Goal: Task Accomplishment & Management: Complete application form

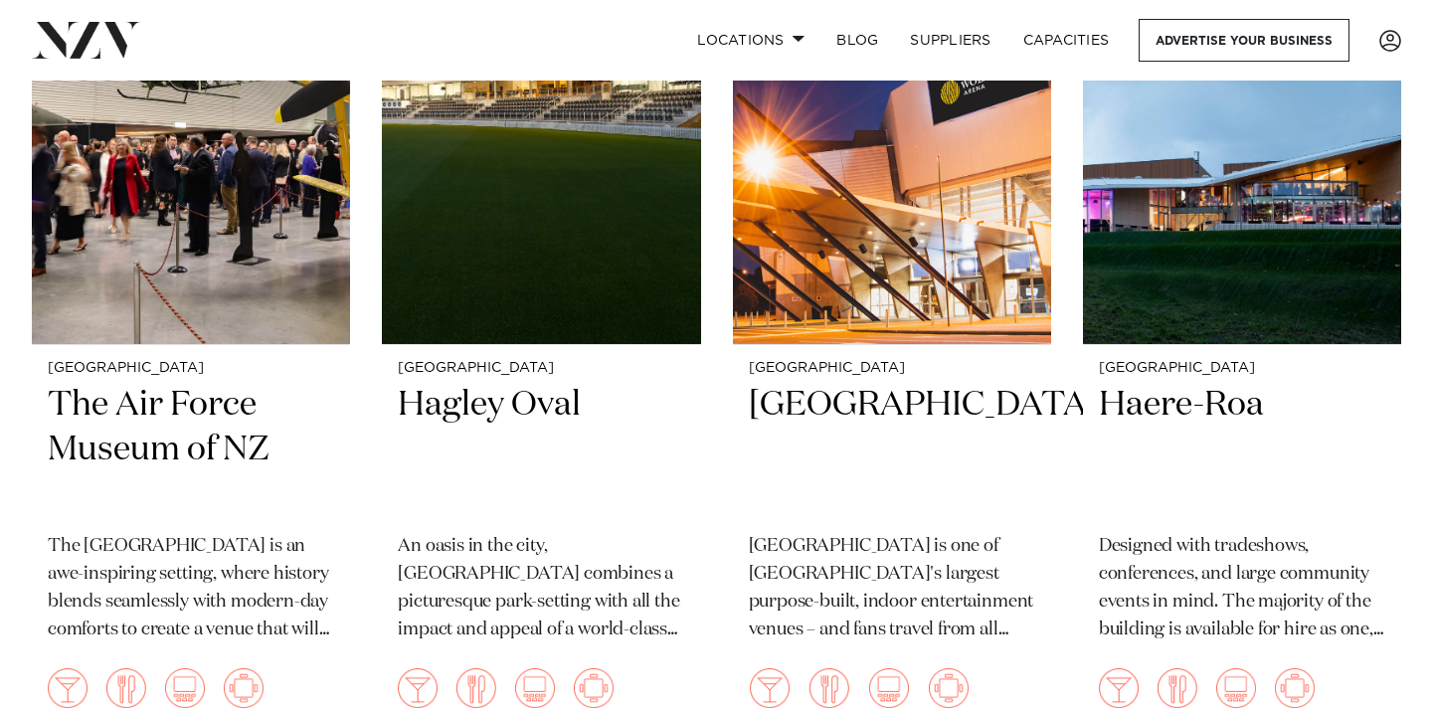
scroll to position [3545, 0]
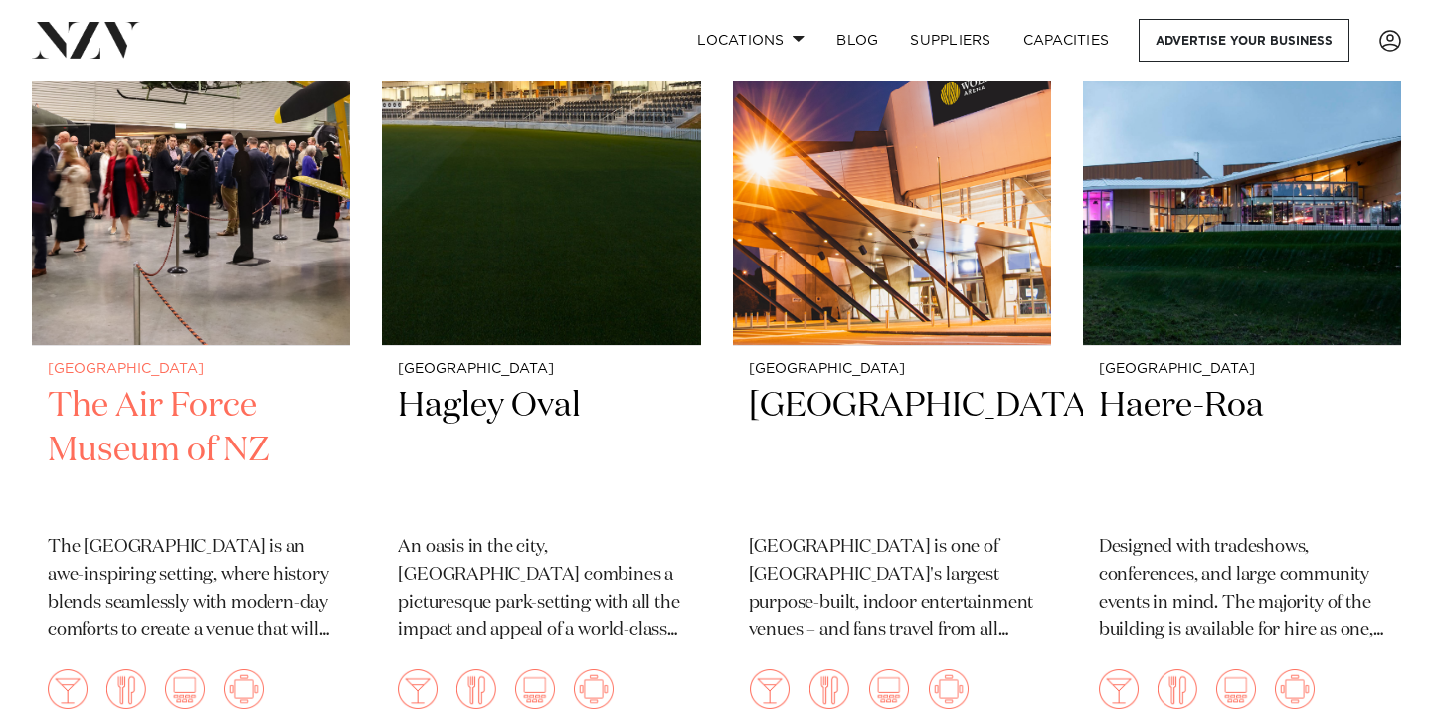
click at [244, 297] on img at bounding box center [191, 131] width 318 height 427
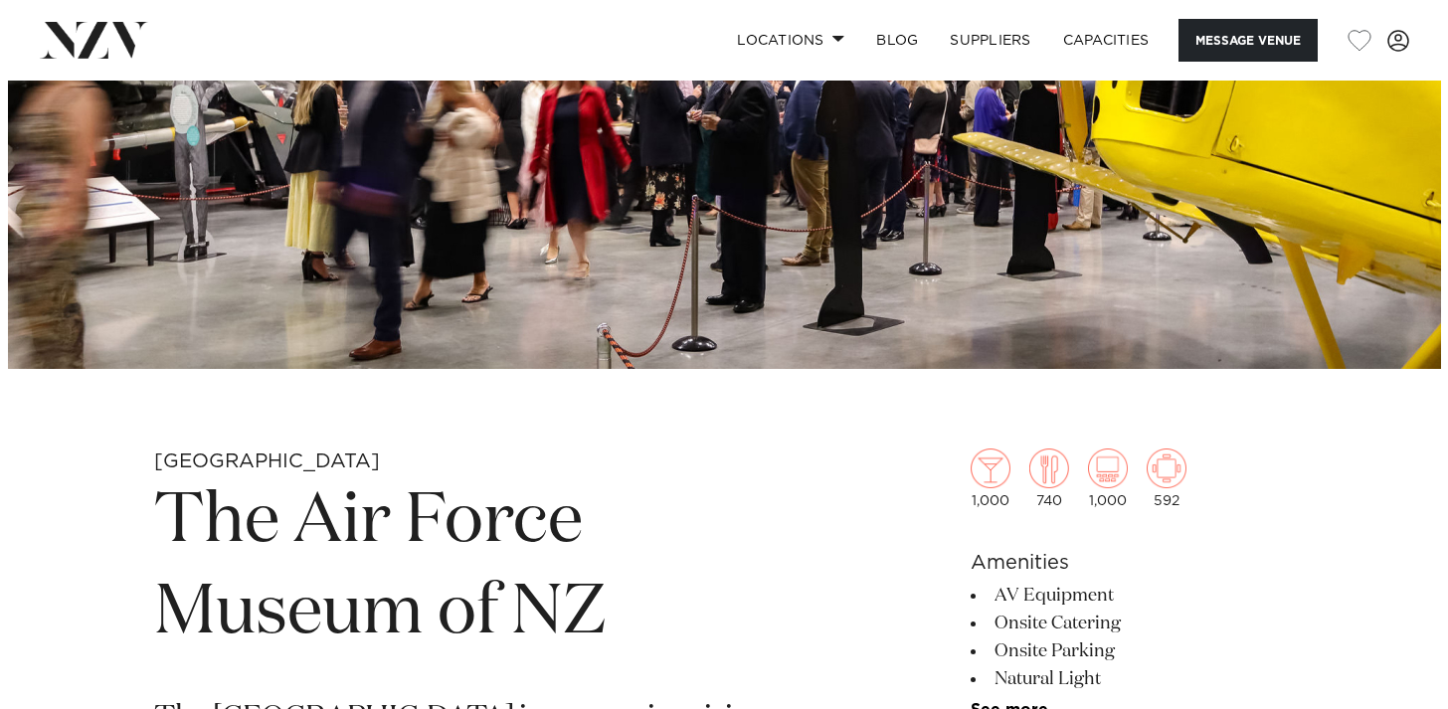
scroll to position [486, 0]
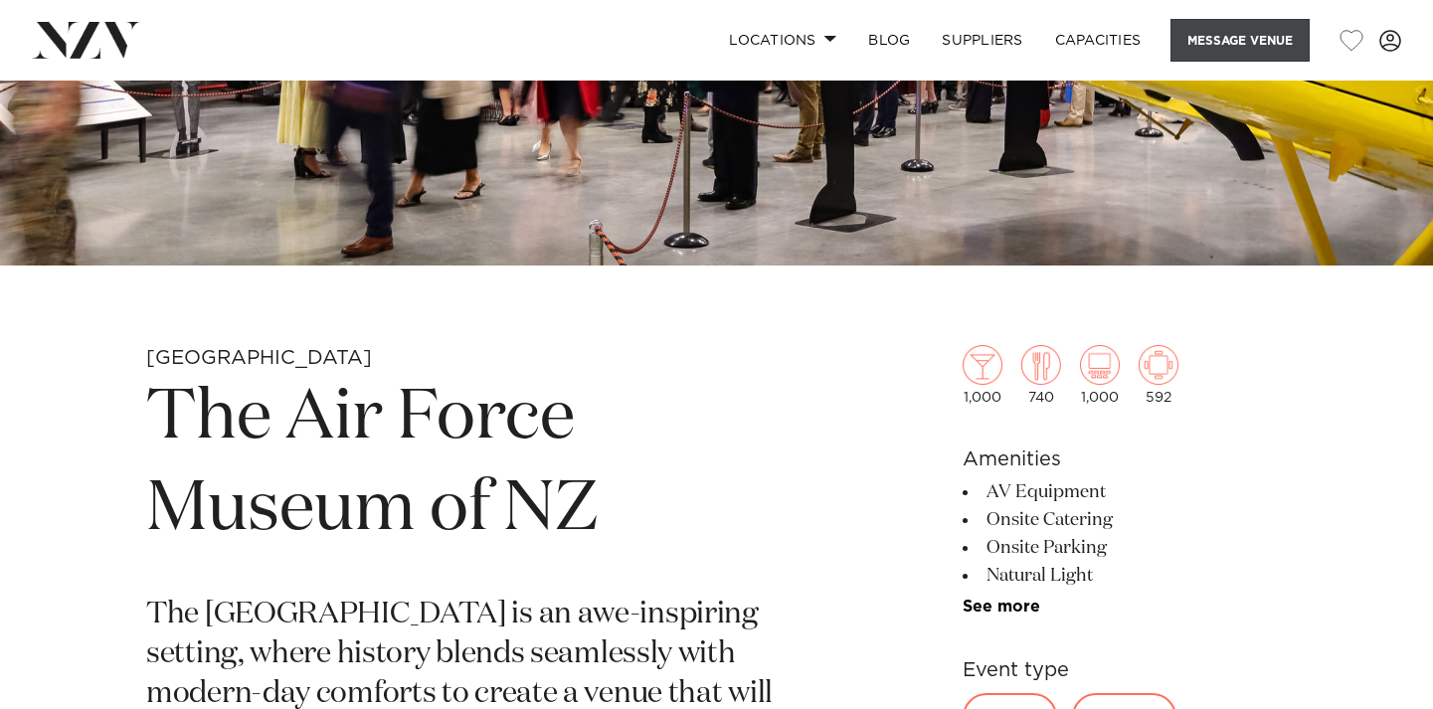
click at [1187, 50] on button "Message Venue" at bounding box center [1239, 40] width 139 height 43
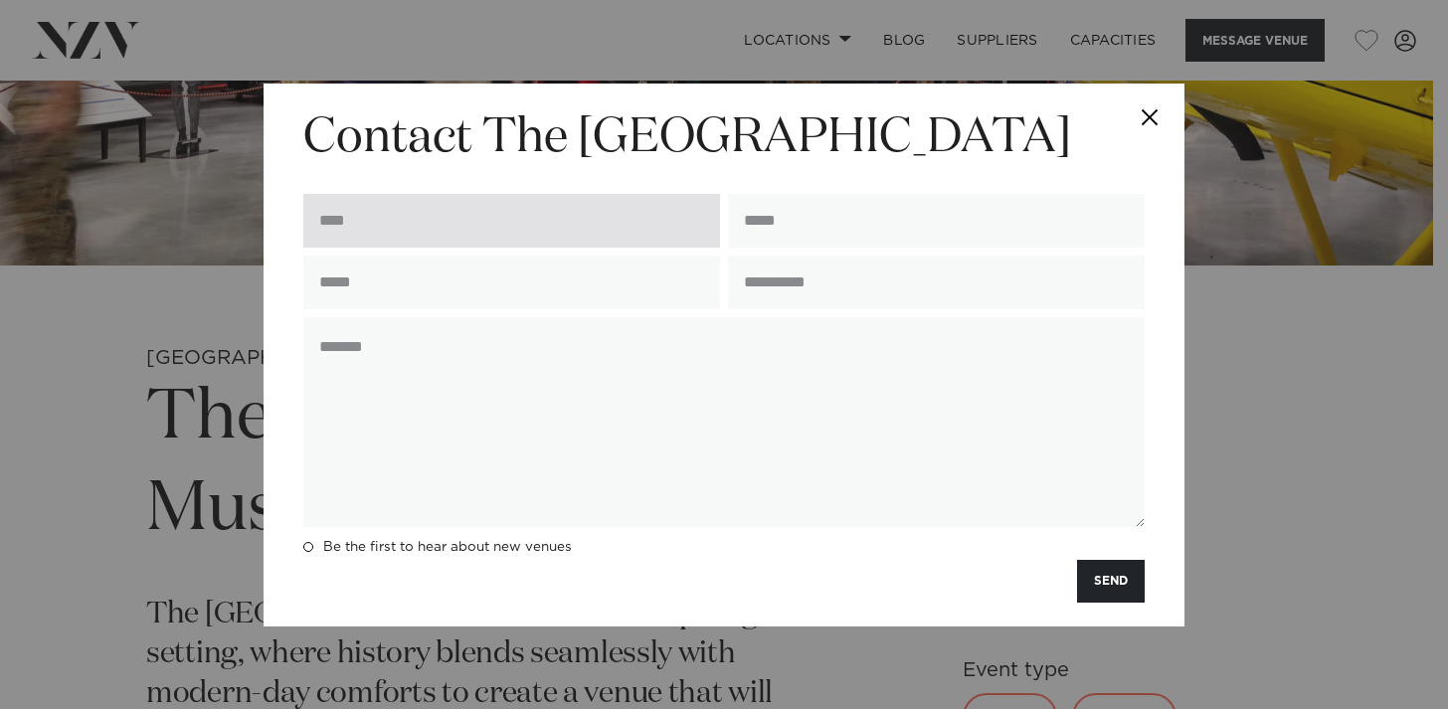
click at [674, 223] on input "text" at bounding box center [511, 221] width 417 height 54
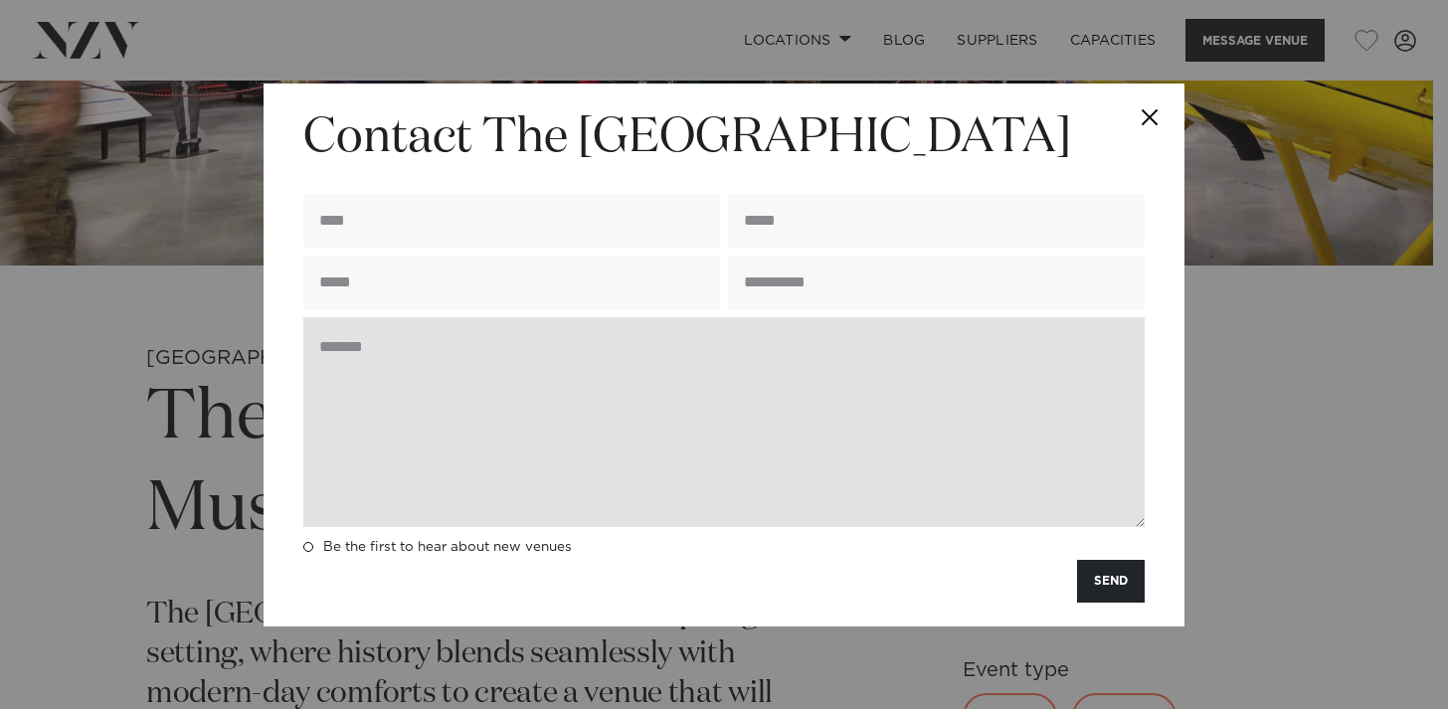
click at [377, 407] on textarea at bounding box center [723, 422] width 841 height 210
paste textarea "**********"
type textarea "**********"
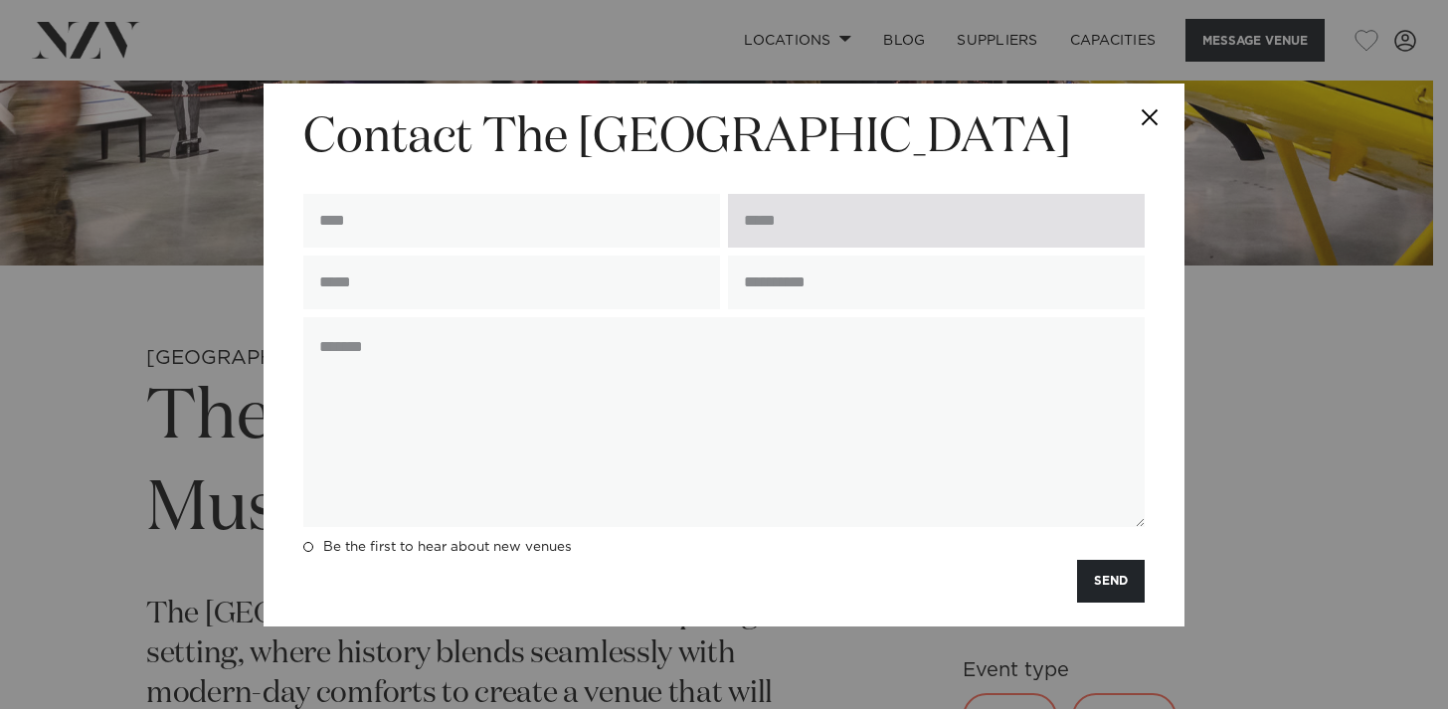
click at [836, 211] on input "email" at bounding box center [936, 221] width 417 height 54
paste input "**********"
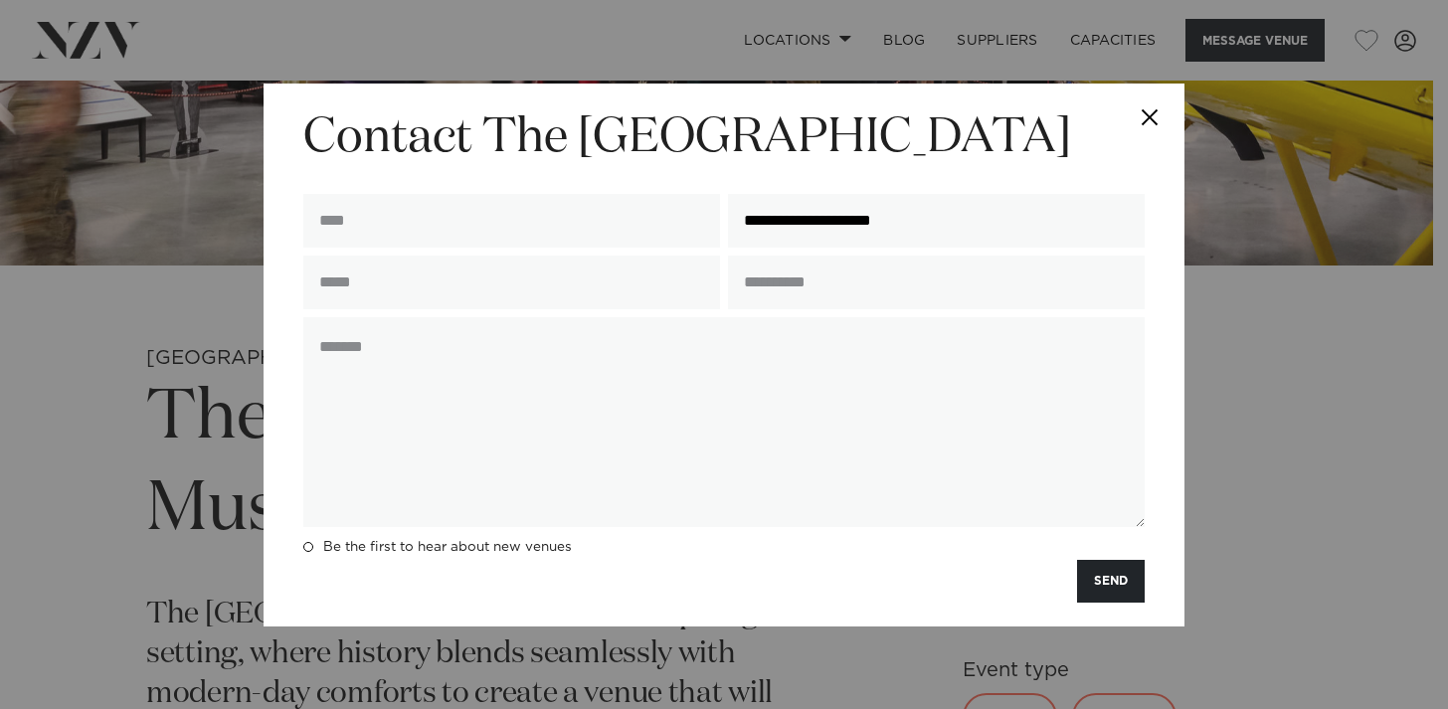
type input "**********"
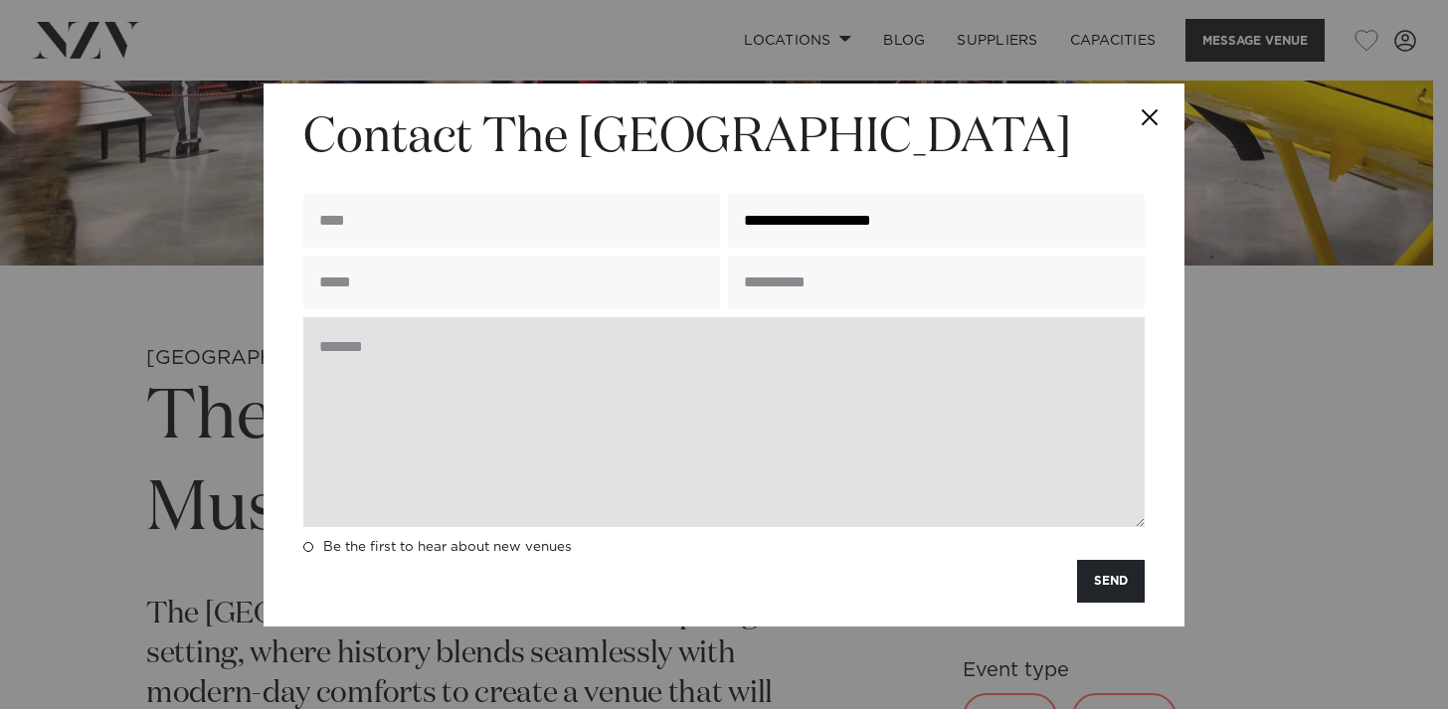
click at [777, 333] on textarea at bounding box center [723, 422] width 841 height 210
paste textarea "**********"
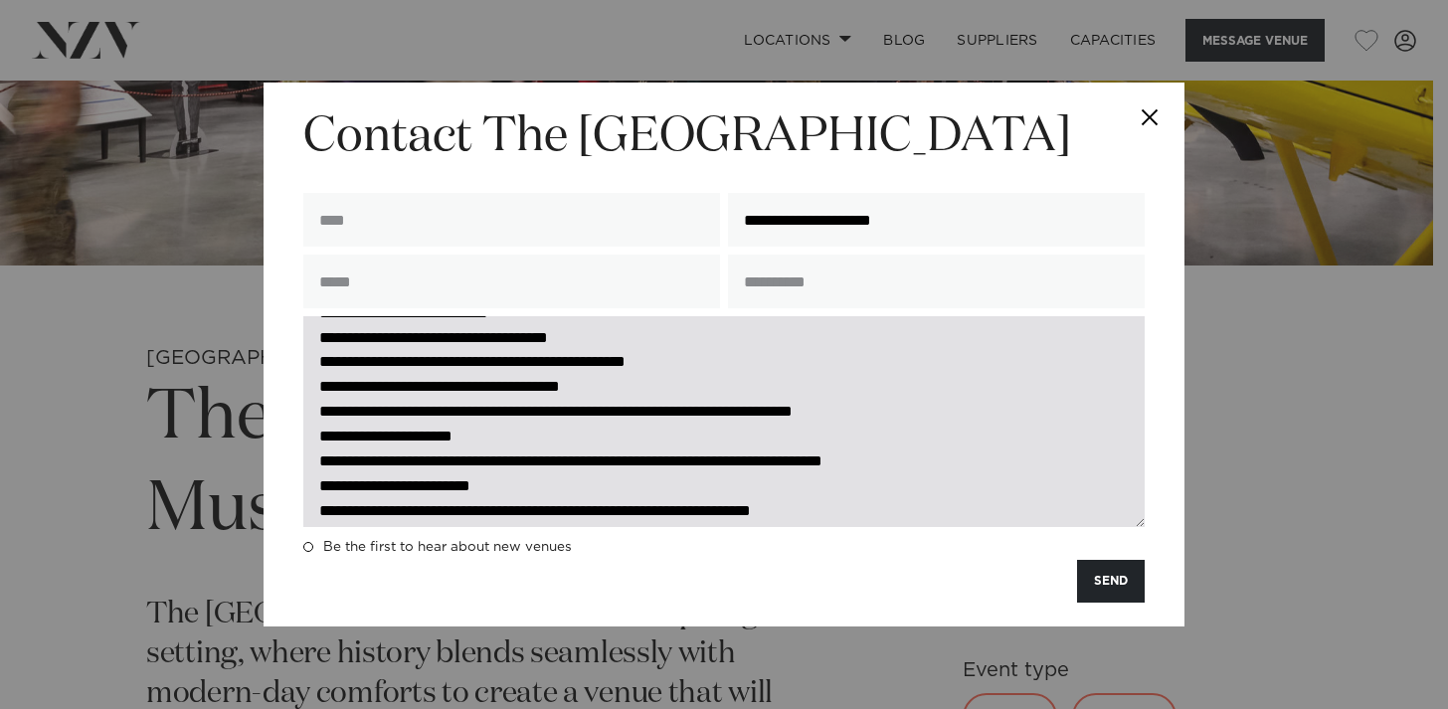
scroll to position [0, 0]
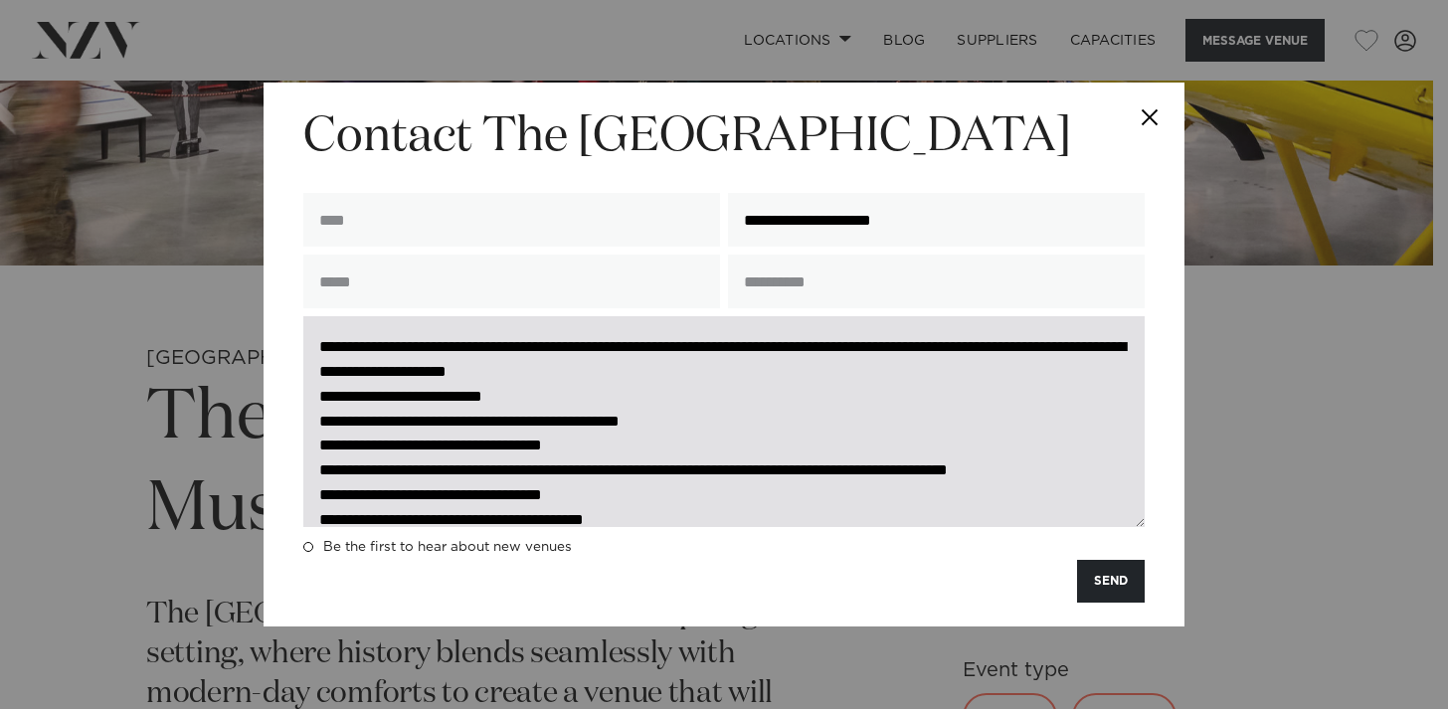
drag, startPoint x: 613, startPoint y: 450, endPoint x: 576, endPoint y: 451, distance: 37.8
click at [576, 451] on textarea at bounding box center [723, 421] width 841 height 210
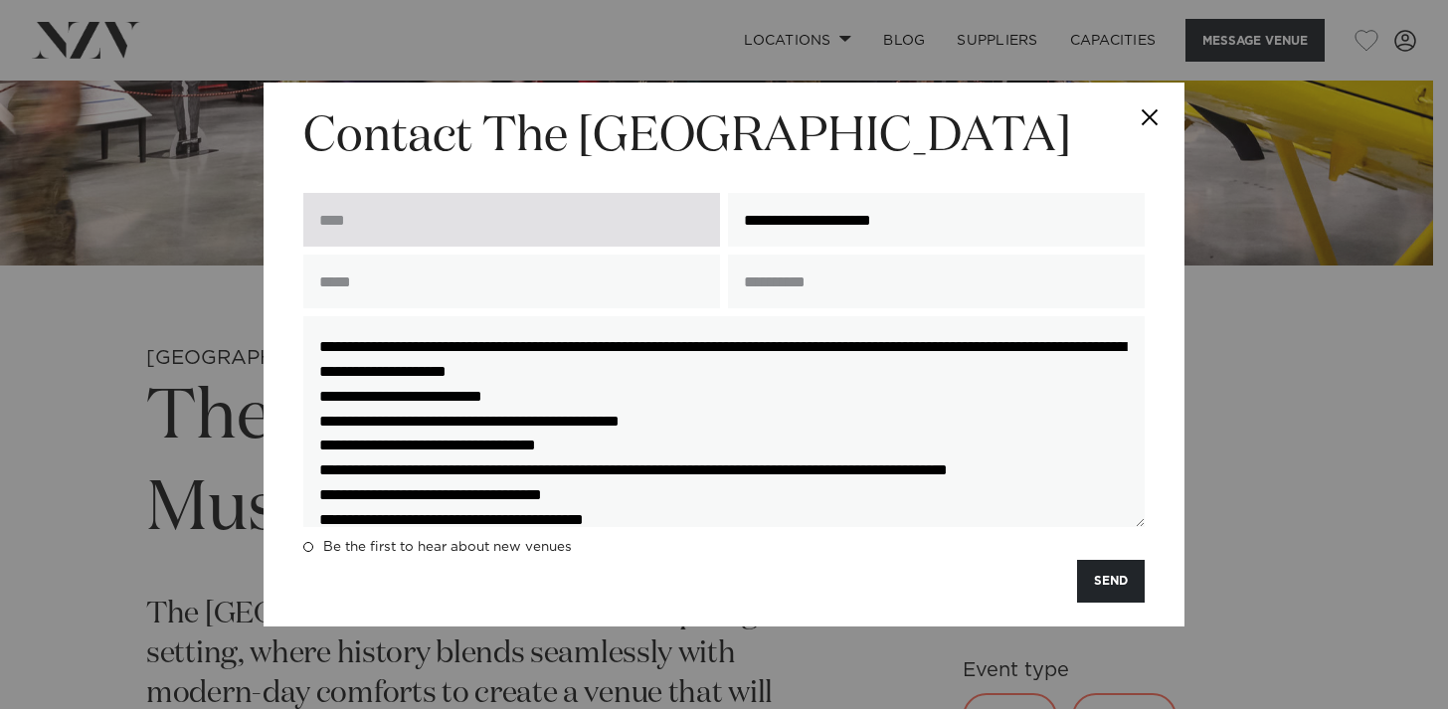
type textarea "**********"
click at [550, 212] on input "text" at bounding box center [511, 220] width 417 height 54
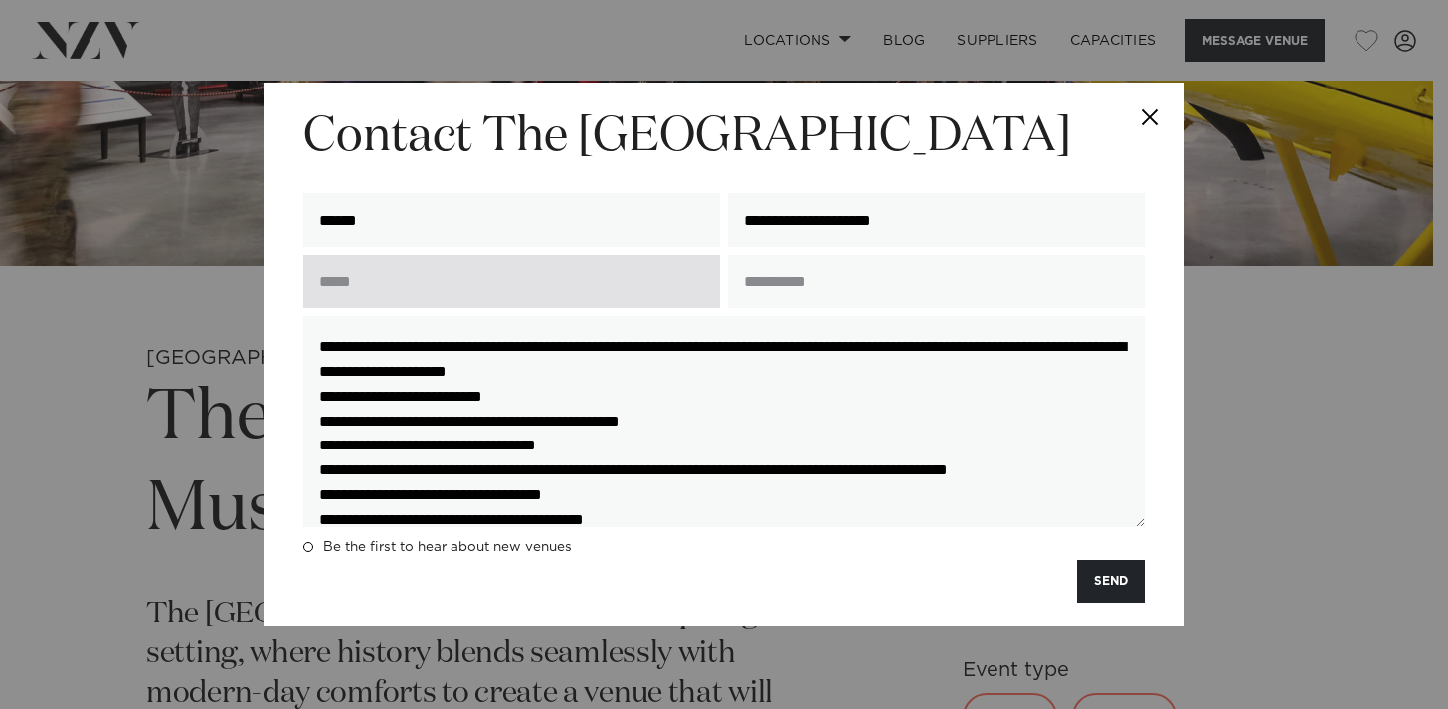
type input "******"
click at [381, 284] on input "text" at bounding box center [511, 282] width 417 height 54
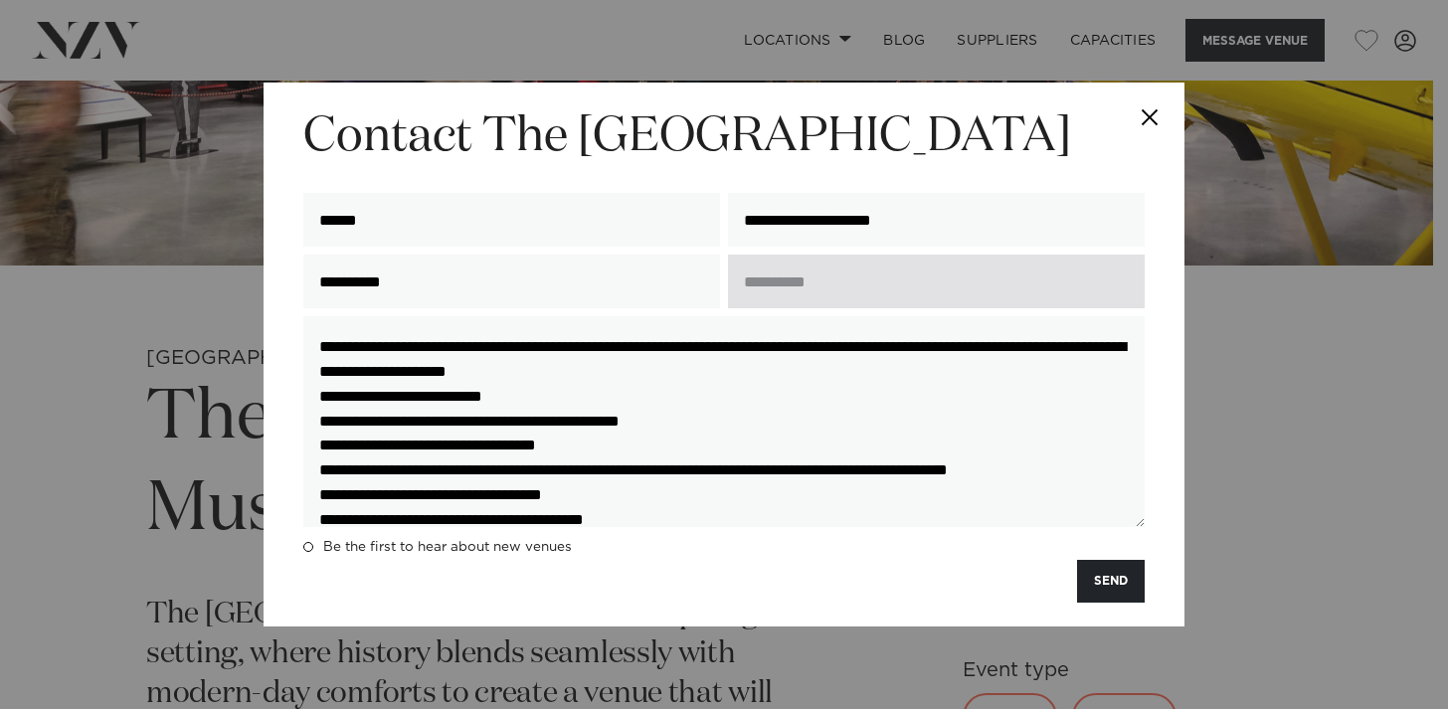
type input "**********"
click at [762, 295] on input "text" at bounding box center [936, 282] width 417 height 54
type input "*"
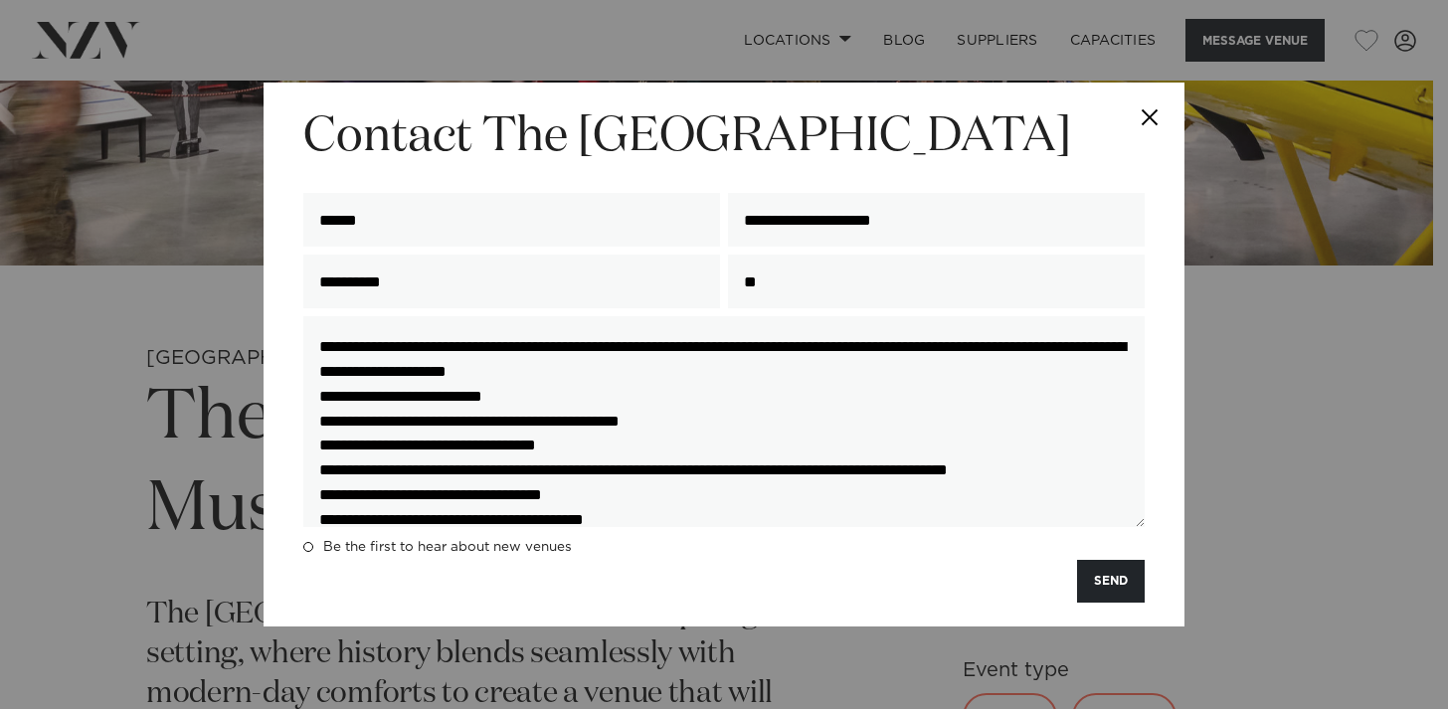
type input "*"
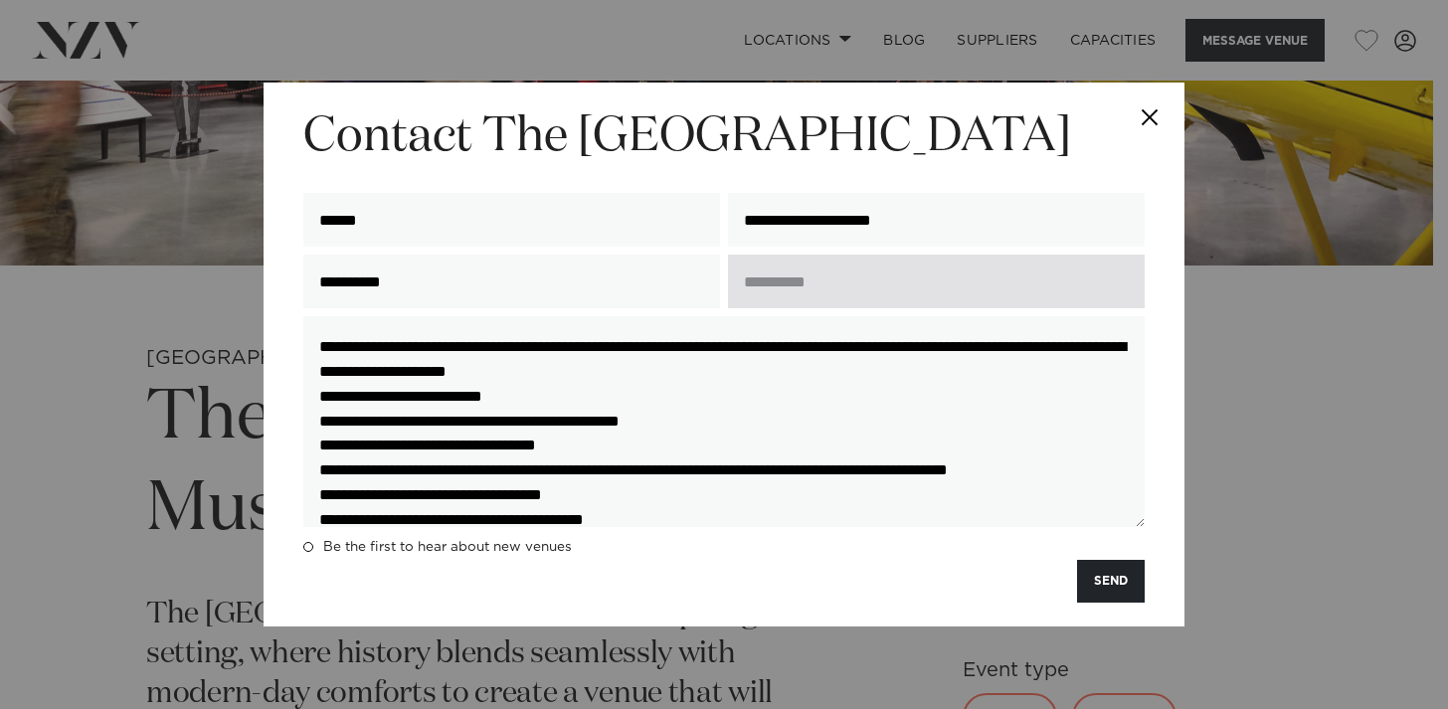
click at [781, 289] on input "text" at bounding box center [936, 282] width 417 height 54
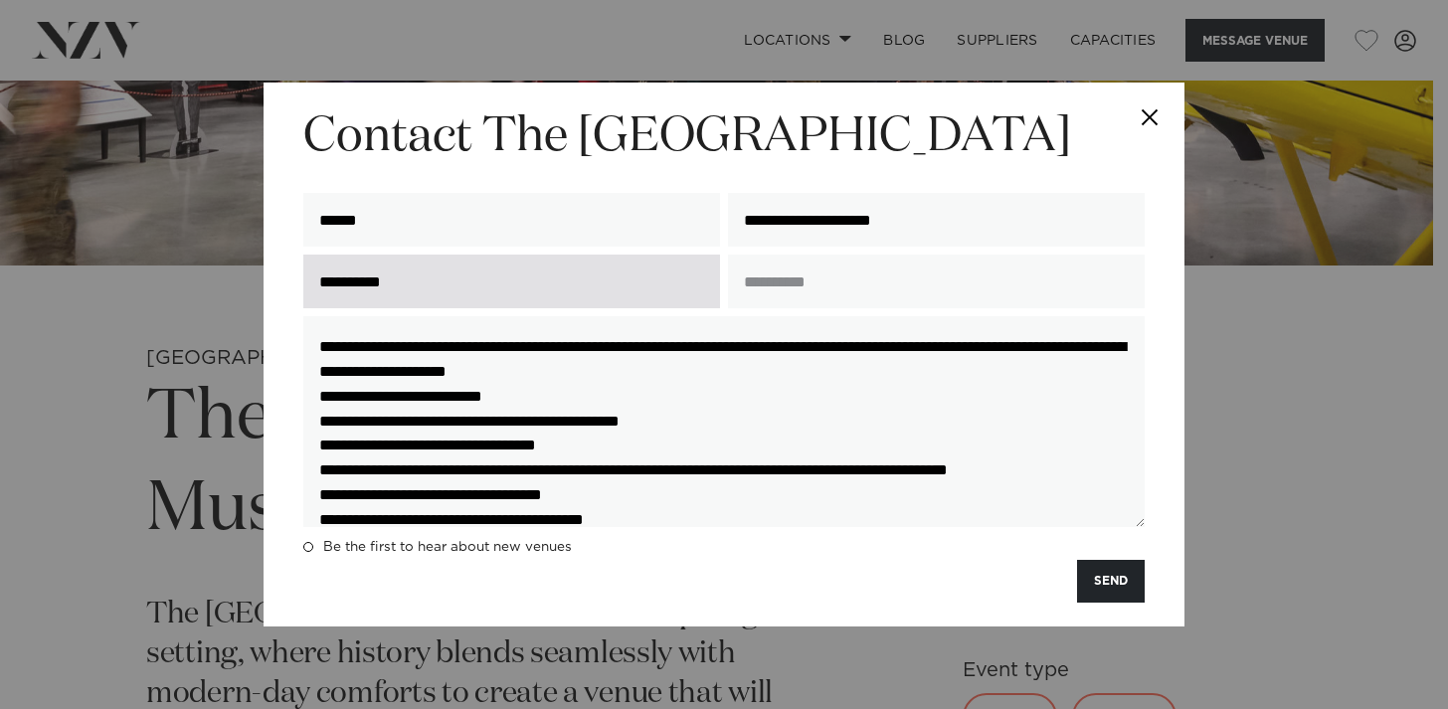
click at [703, 291] on input "**********" at bounding box center [511, 282] width 417 height 54
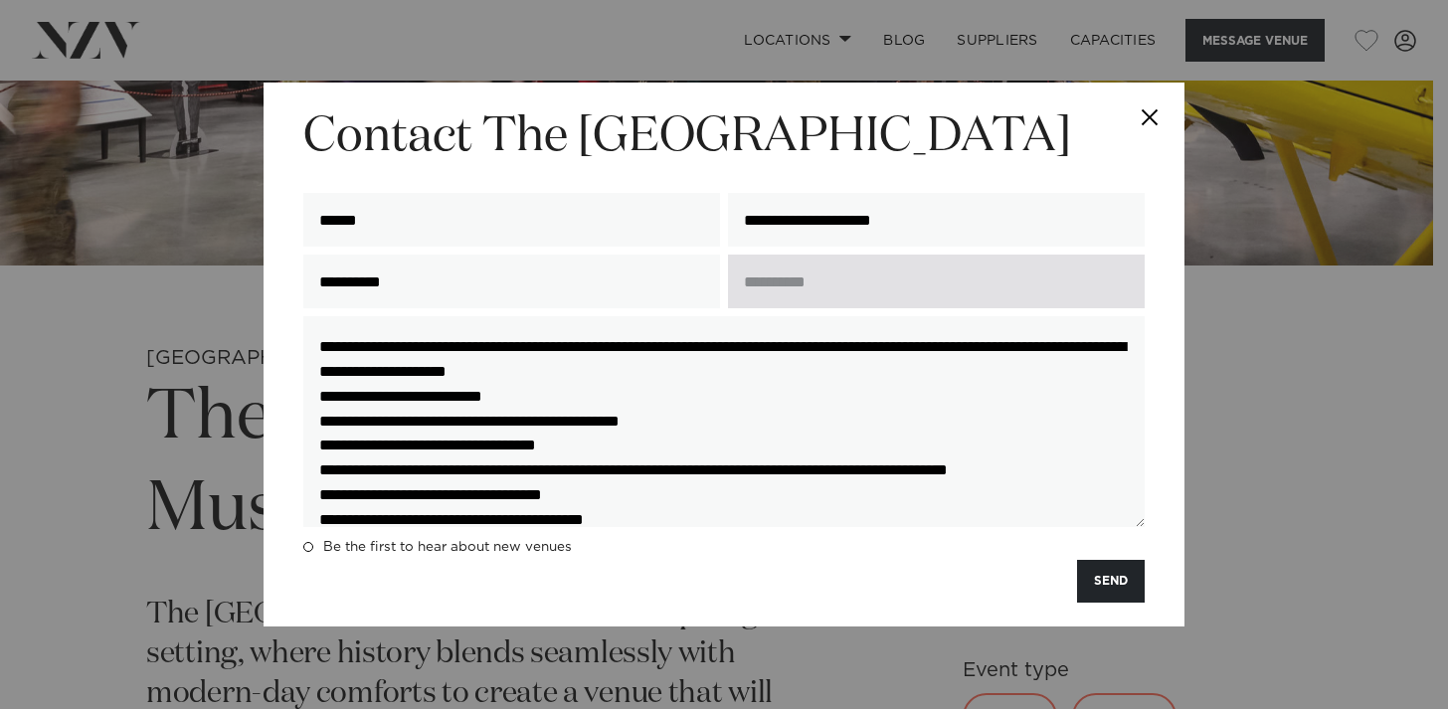
click at [787, 292] on input "text" at bounding box center [936, 282] width 417 height 54
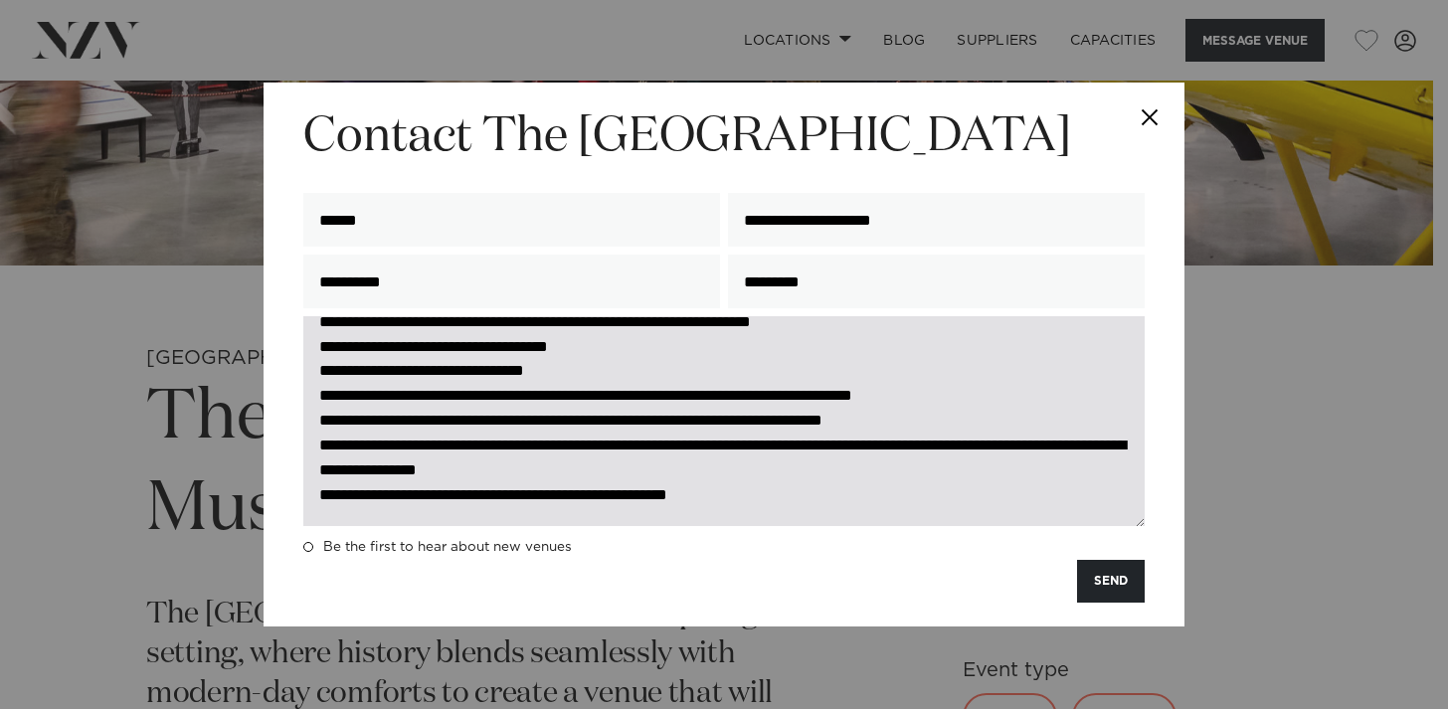
scroll to position [519, 0]
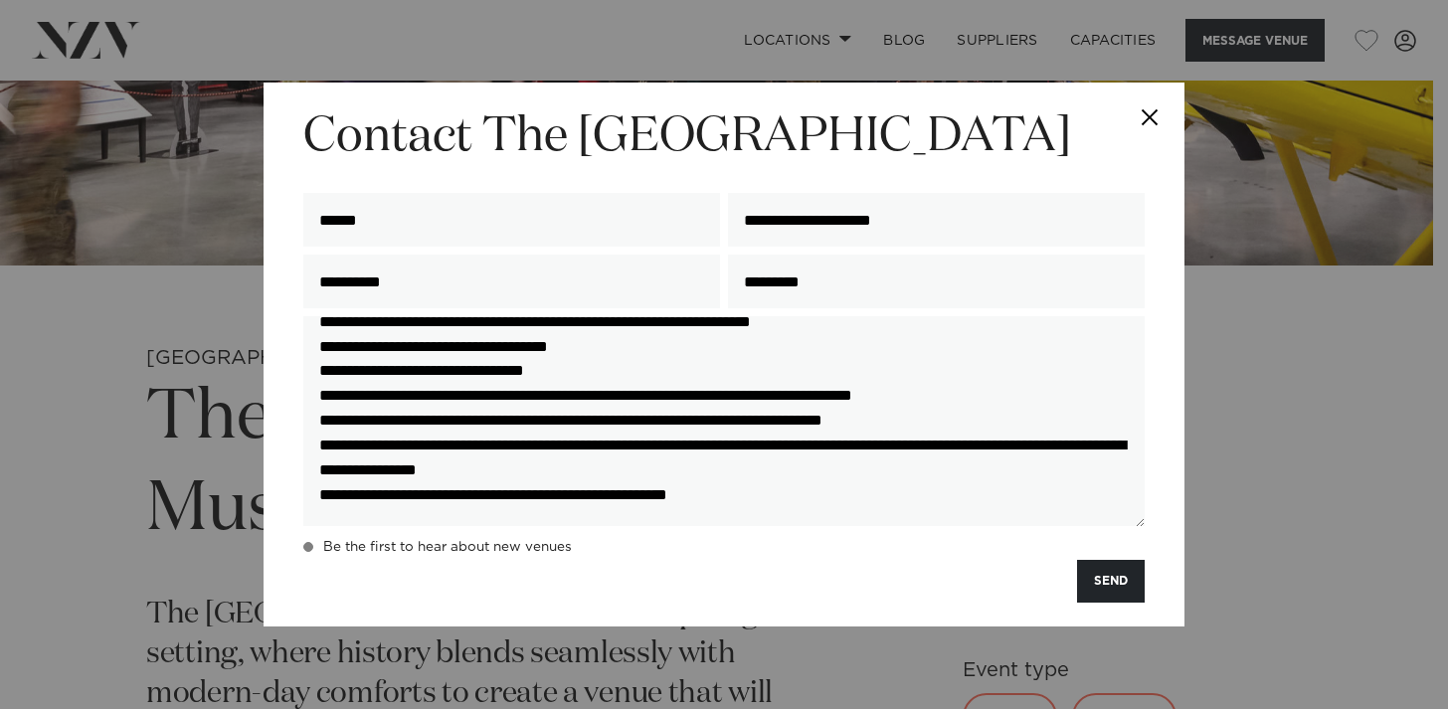
type input "*********"
click at [303, 550] on span at bounding box center [308, 547] width 10 height 10
click at [1099, 584] on button "SEND" at bounding box center [1111, 581] width 68 height 43
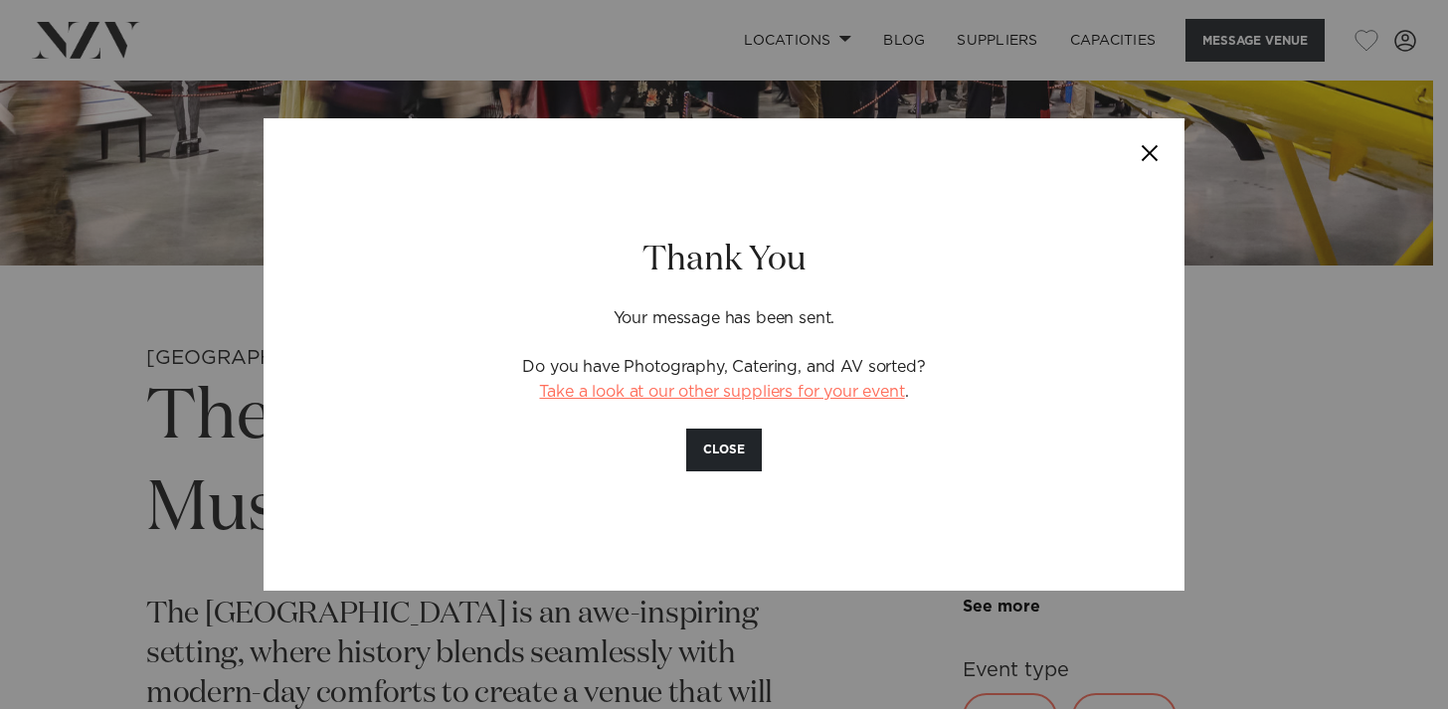
click at [814, 396] on link "Take a look at our other suppliers for your event" at bounding box center [721, 392] width 365 height 16
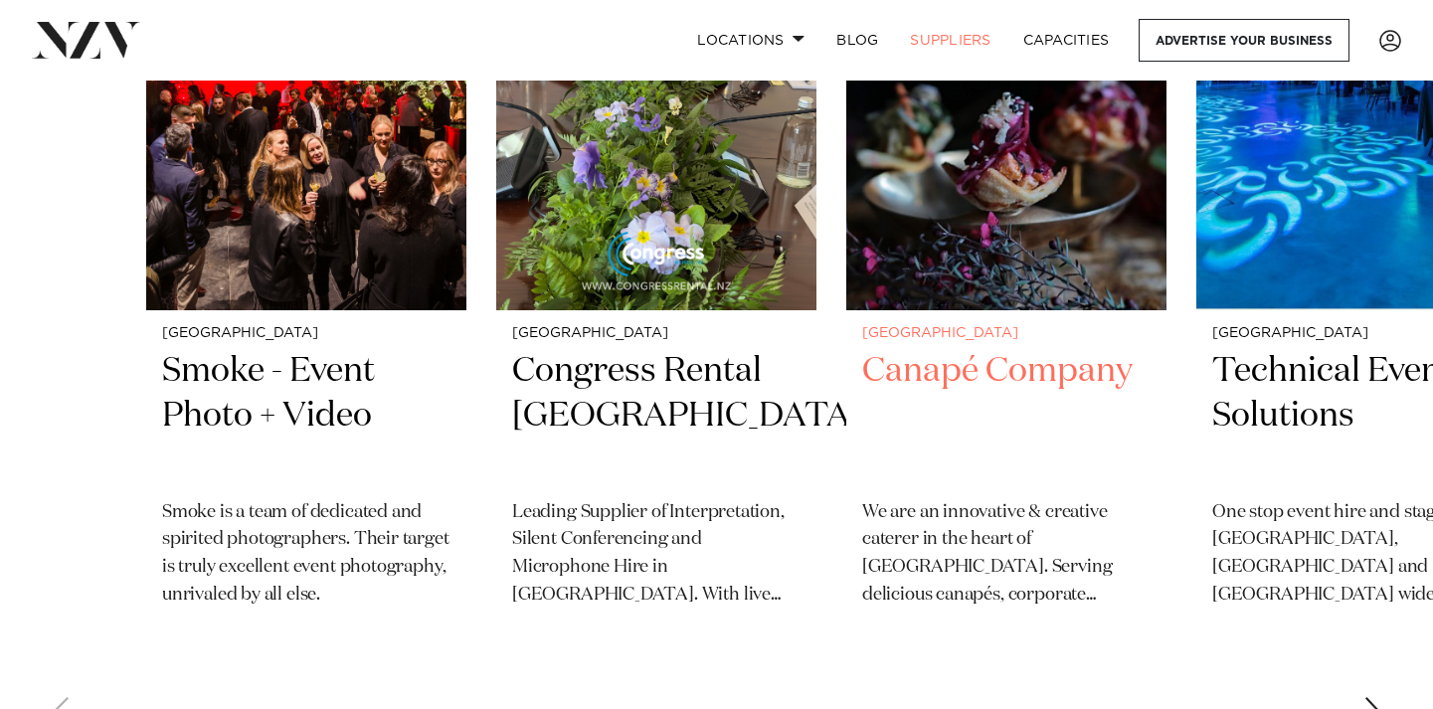
scroll to position [927, 0]
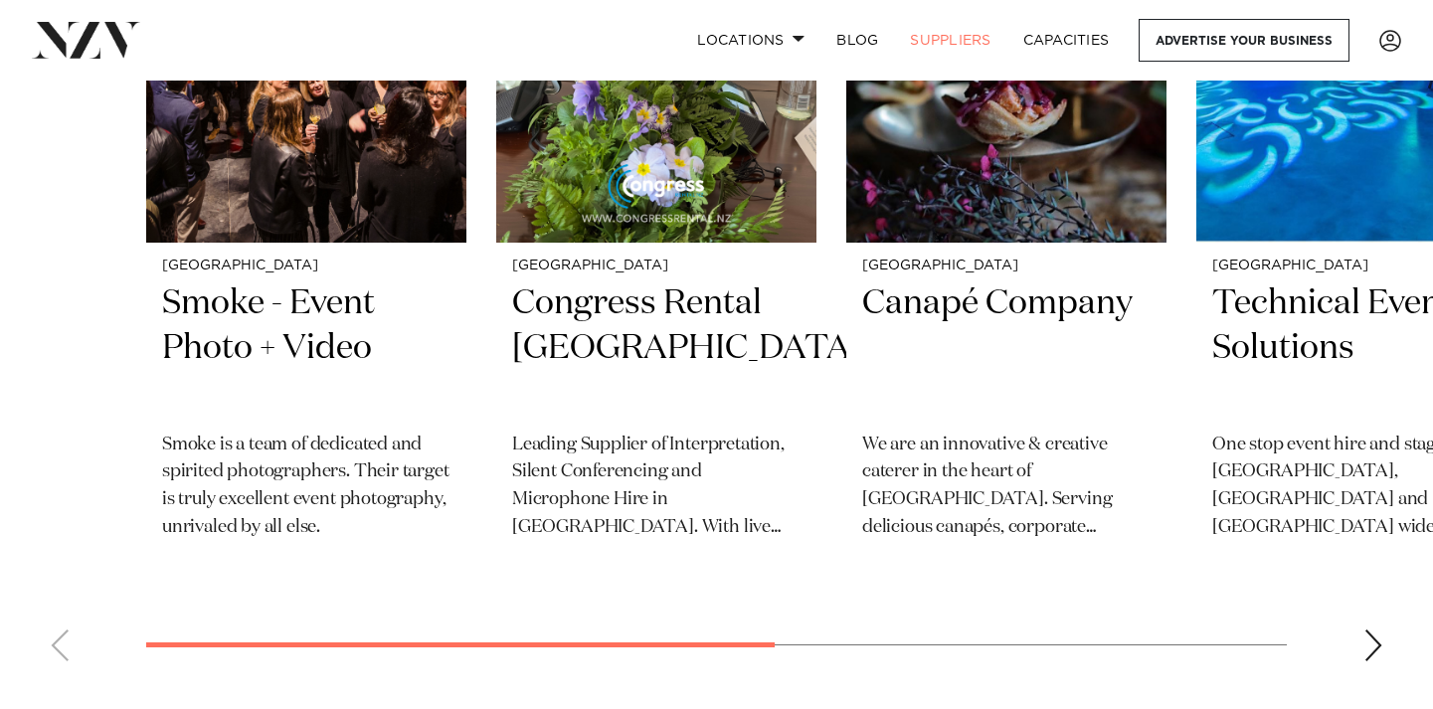
click at [1365, 656] on div "Next slide" at bounding box center [1373, 645] width 20 height 32
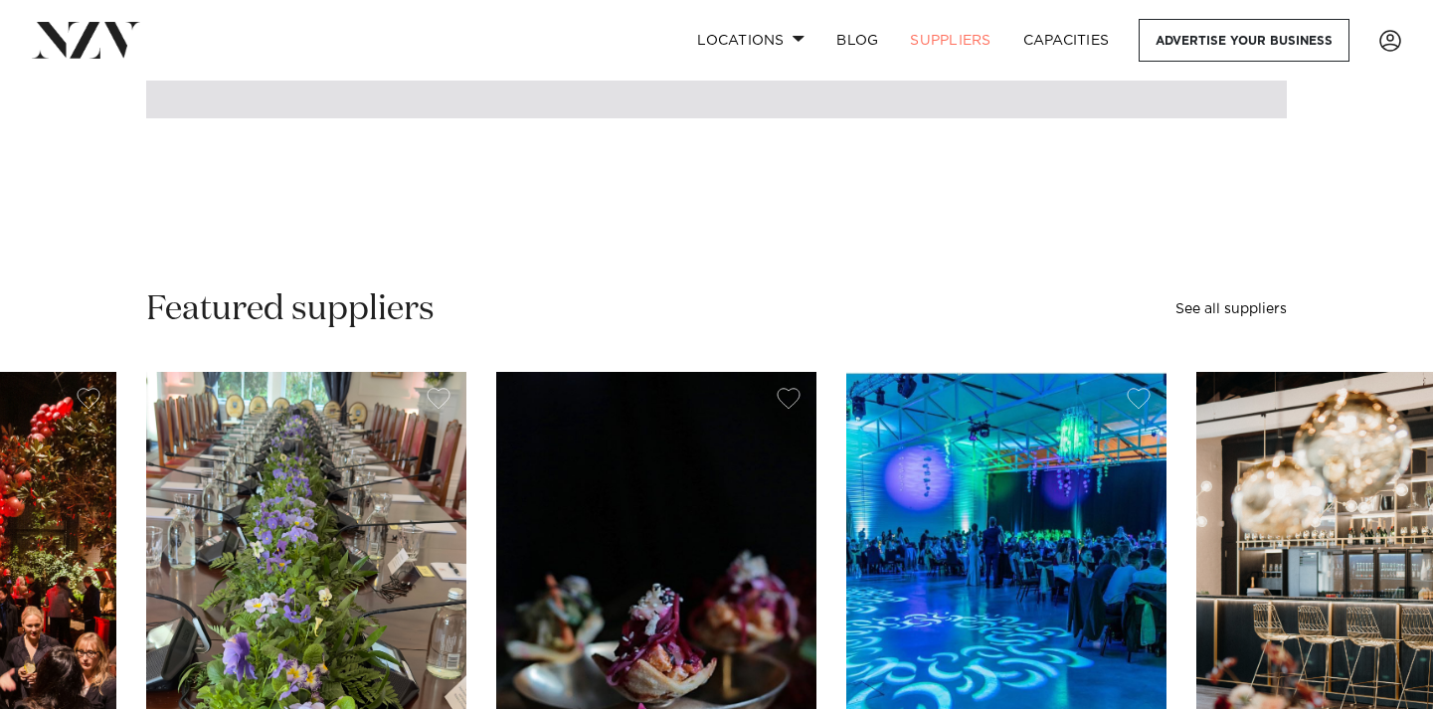
scroll to position [319, 0]
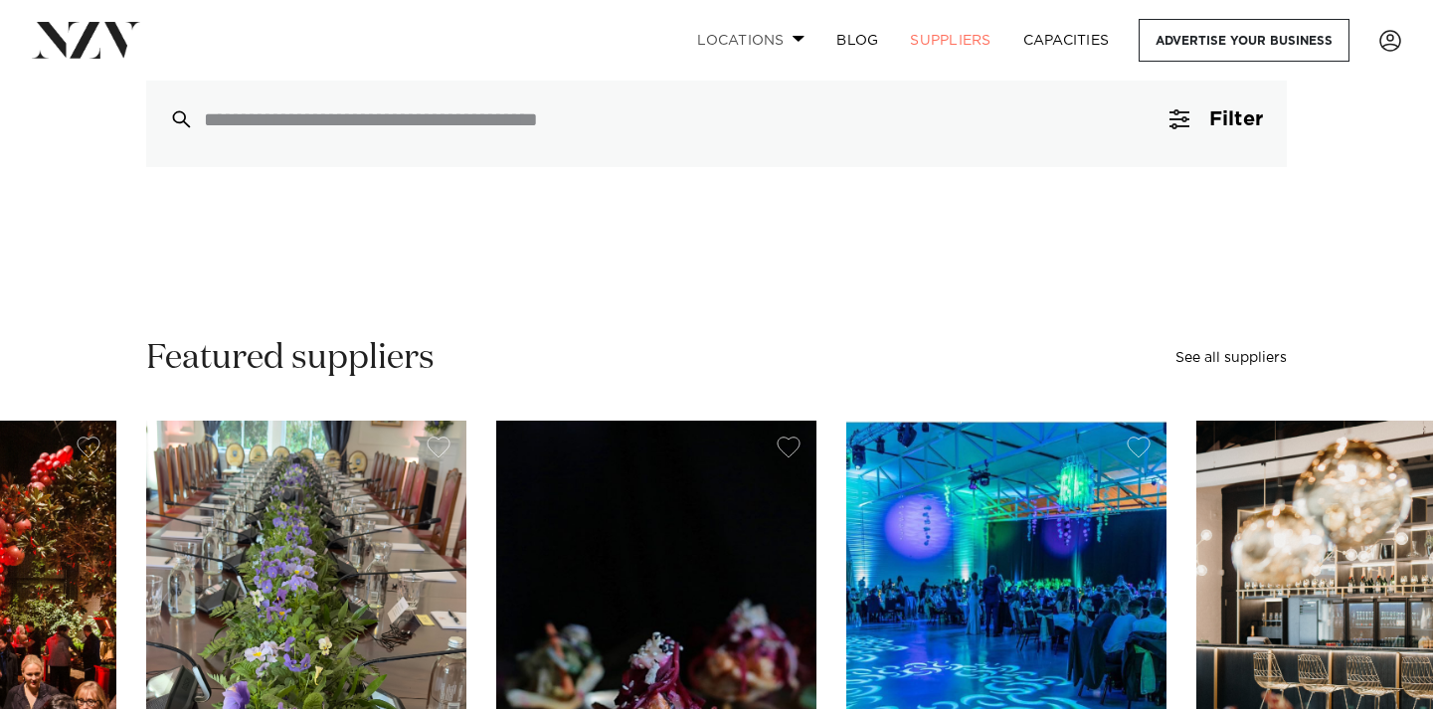
click at [769, 32] on link "Locations" at bounding box center [750, 40] width 139 height 43
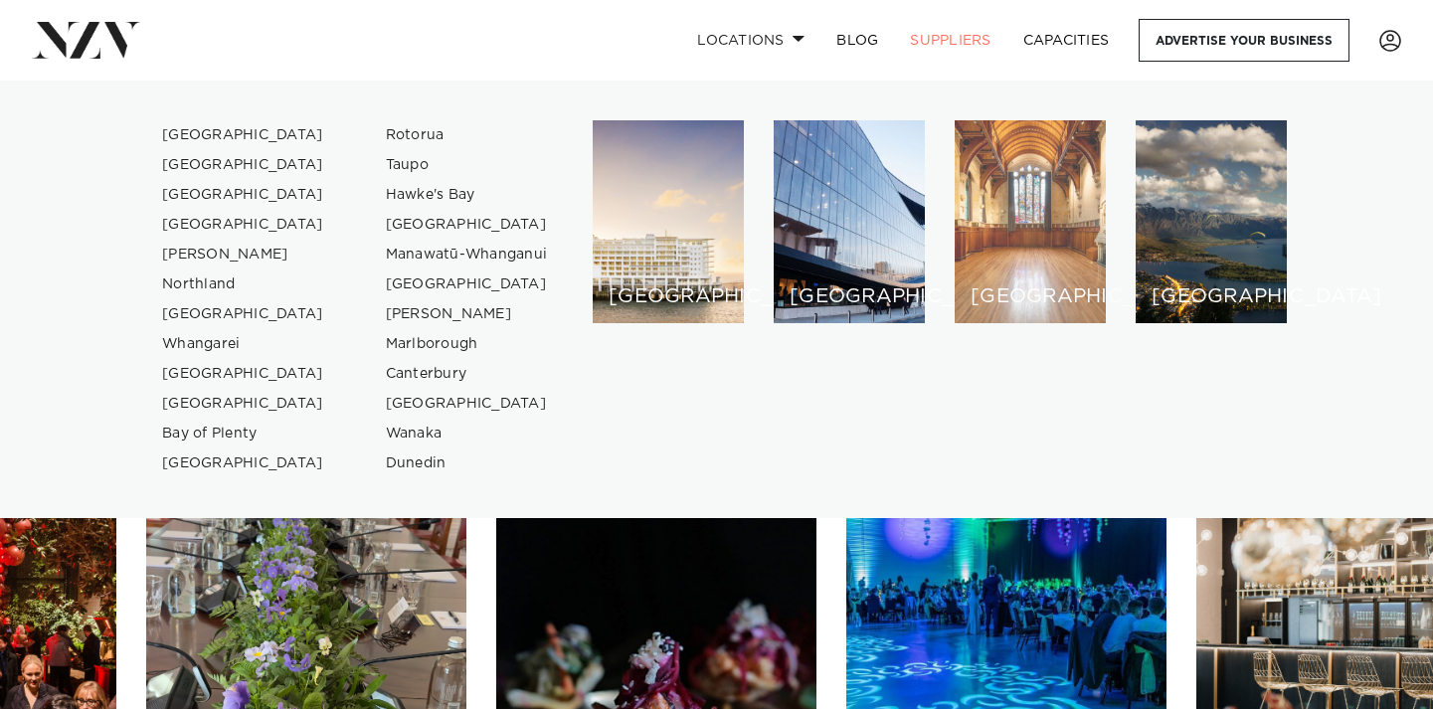
click at [1053, 287] on h6 "[GEOGRAPHIC_DATA]" at bounding box center [1029, 296] width 119 height 21
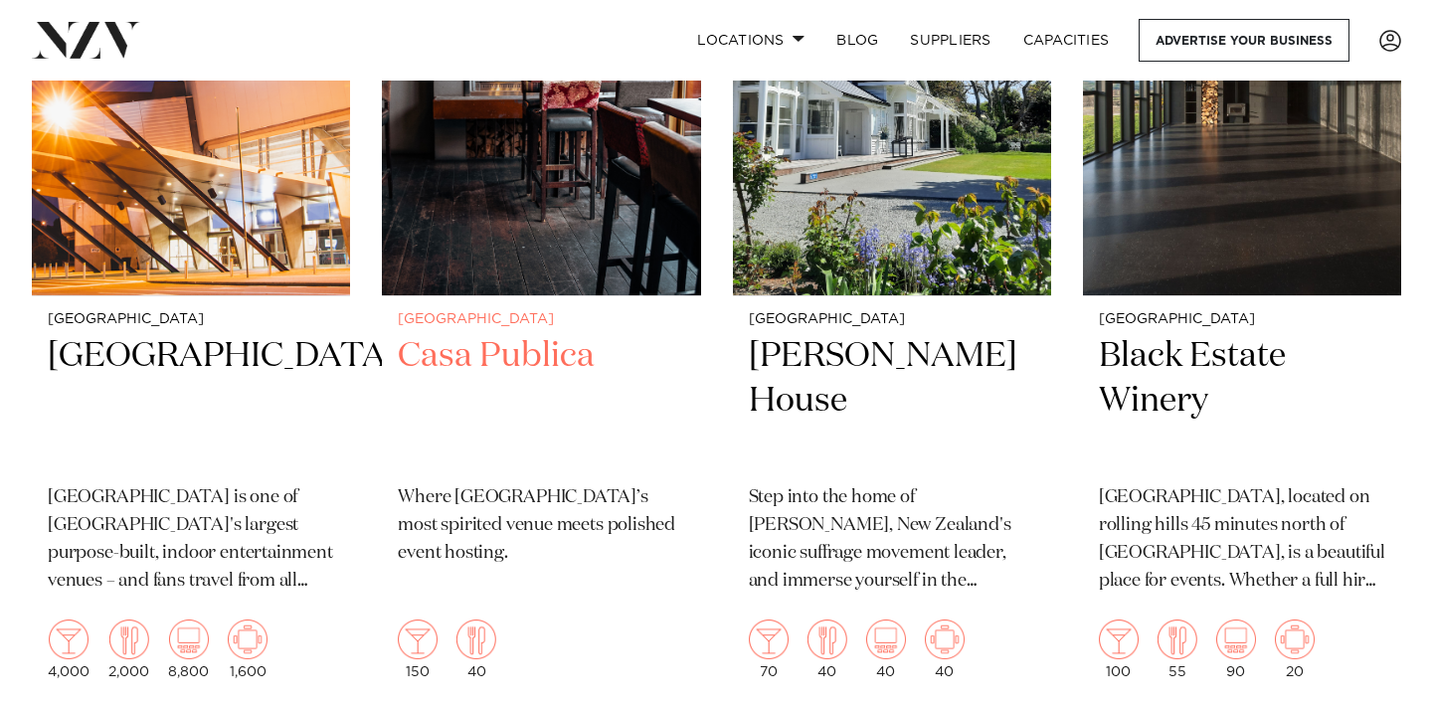
scroll to position [3571, 0]
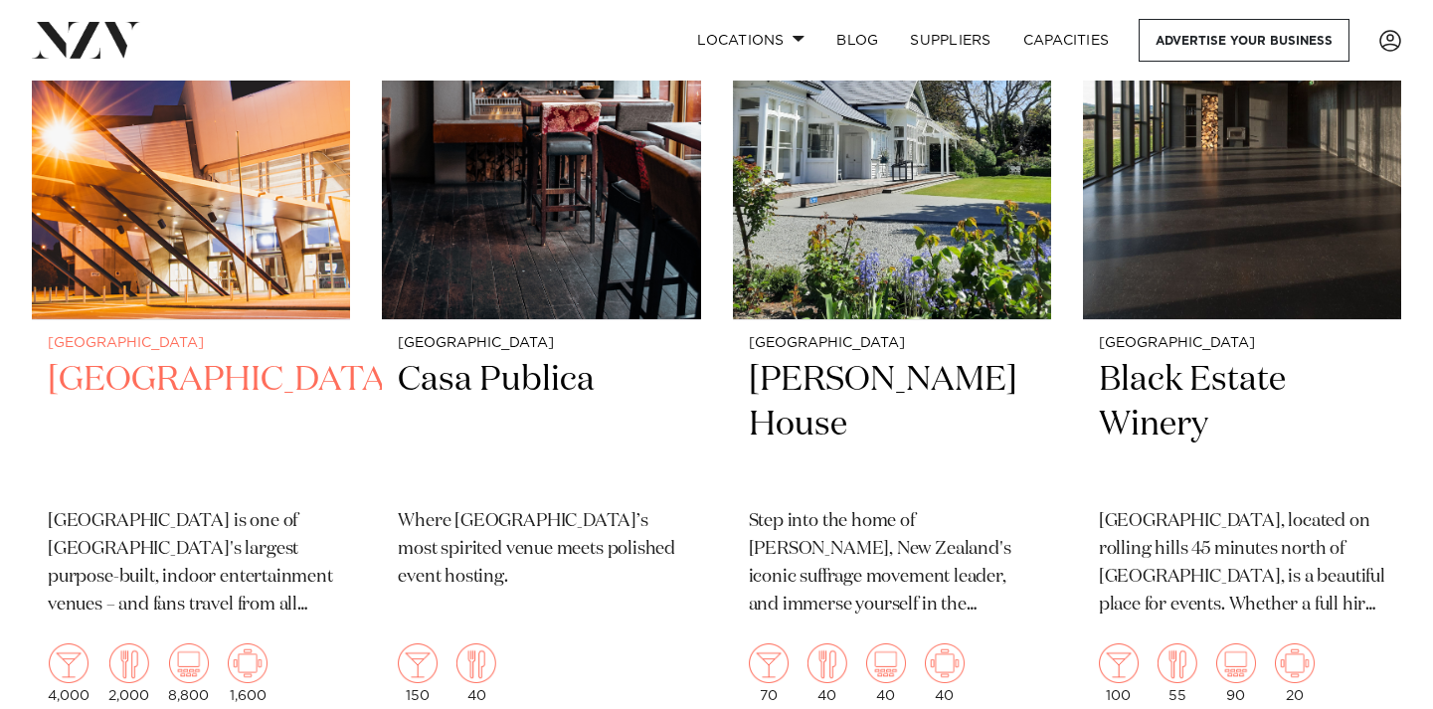
click at [273, 263] on img at bounding box center [191, 106] width 318 height 427
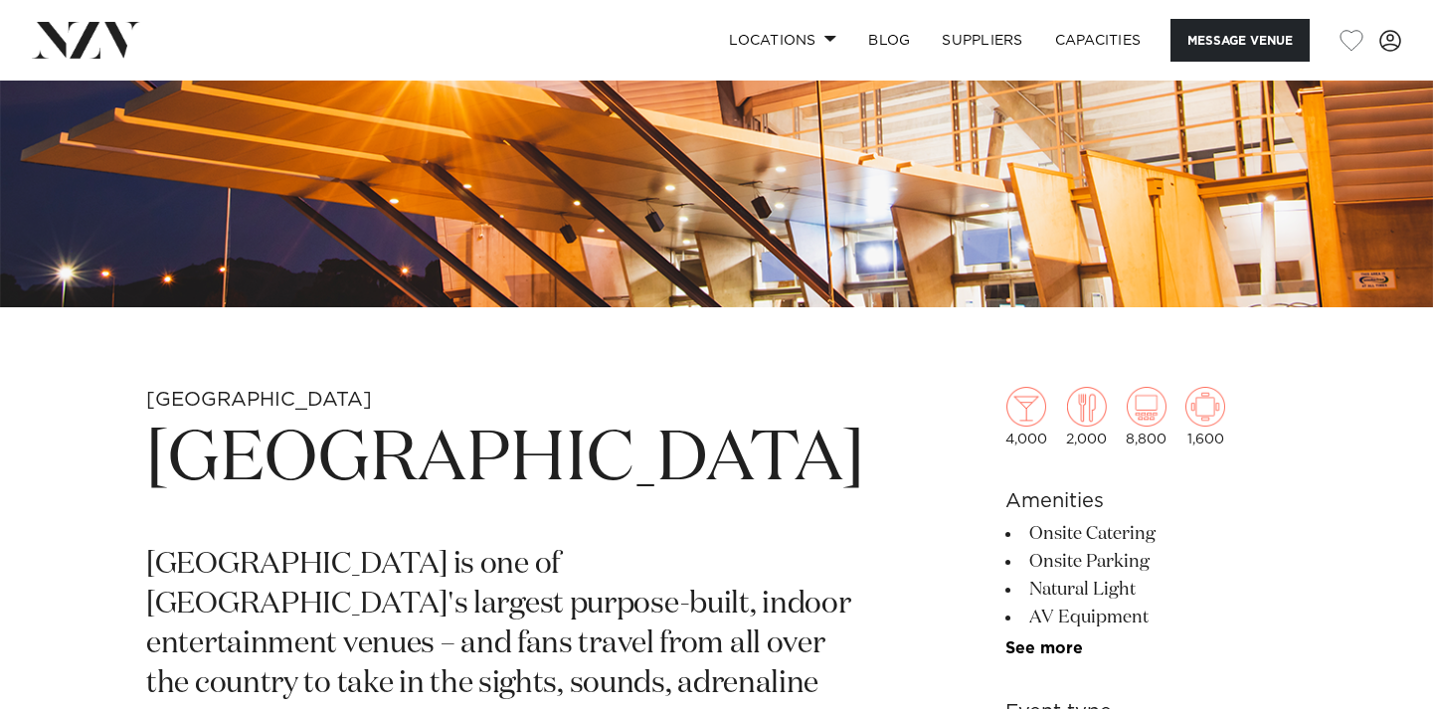
scroll to position [448, 0]
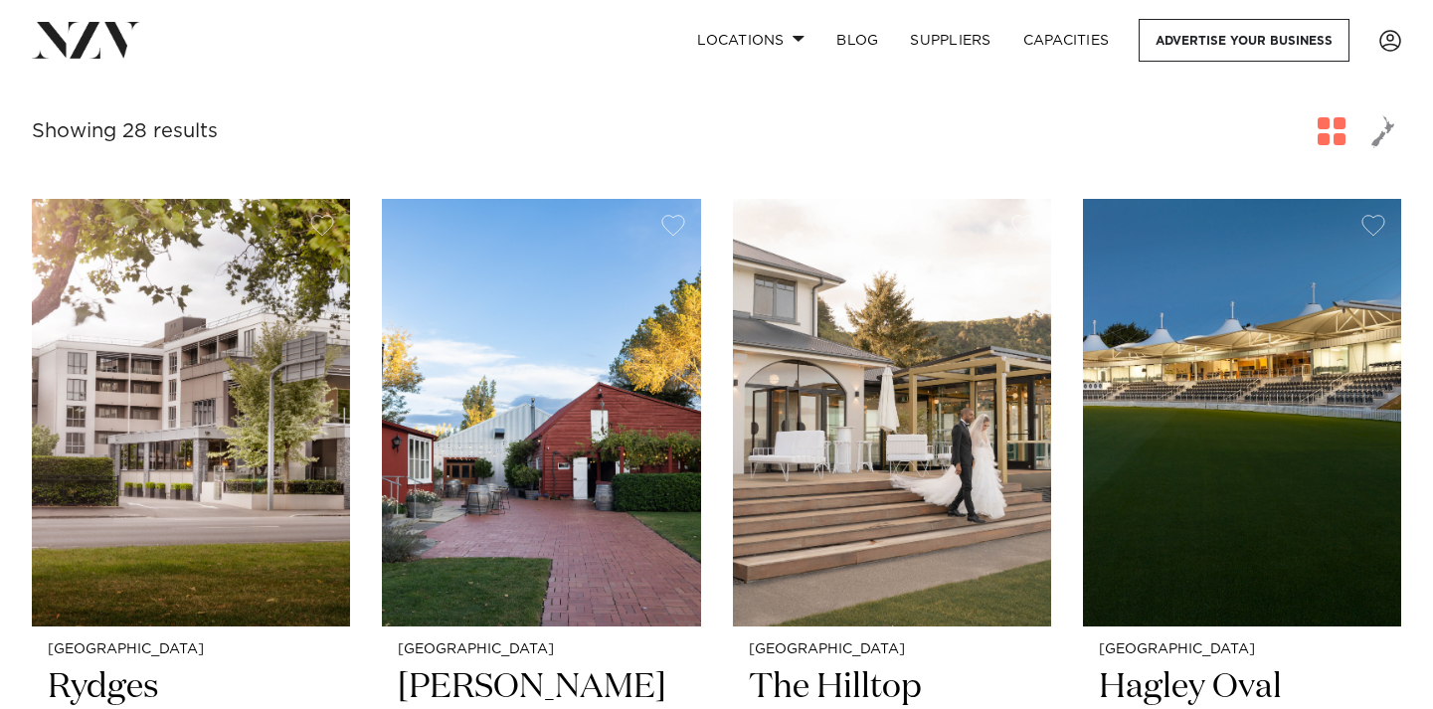
scroll to position [689, 0]
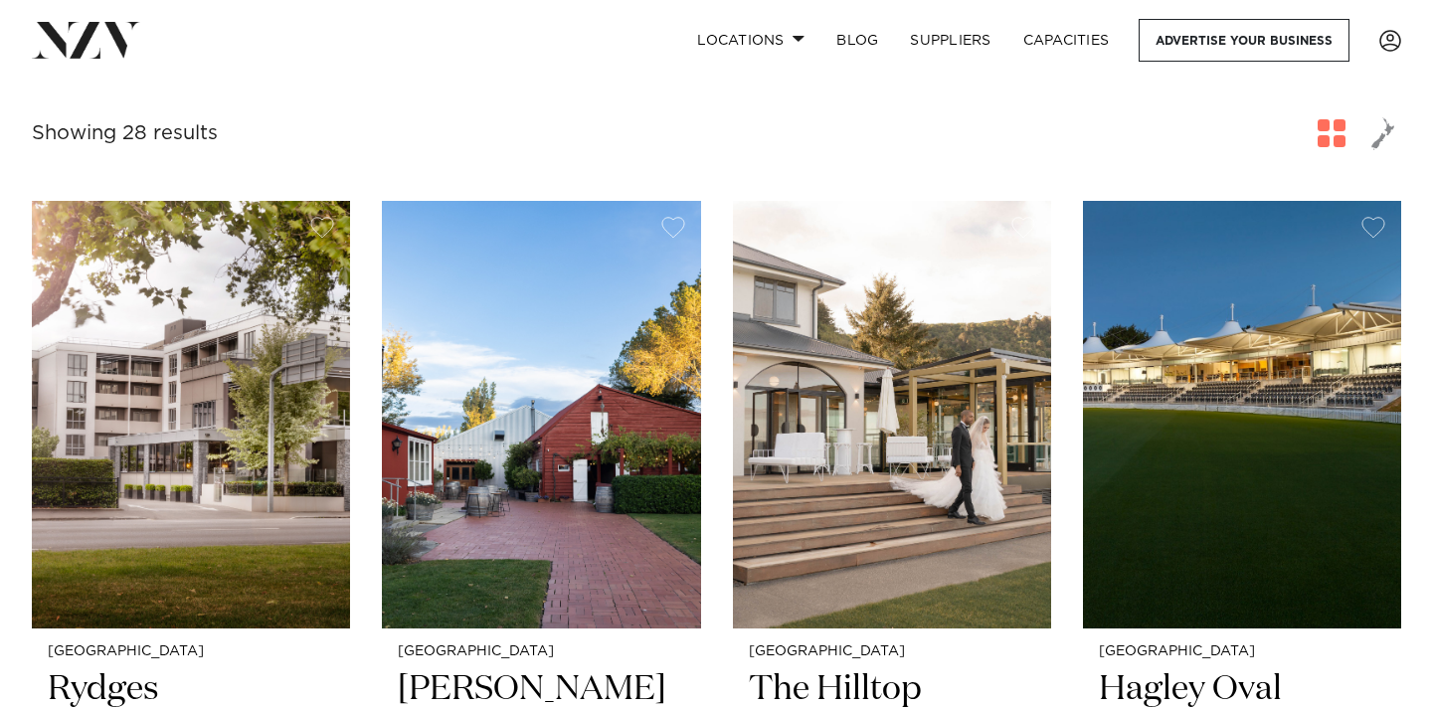
click at [1330, 150] on button "button" at bounding box center [1331, 133] width 36 height 36
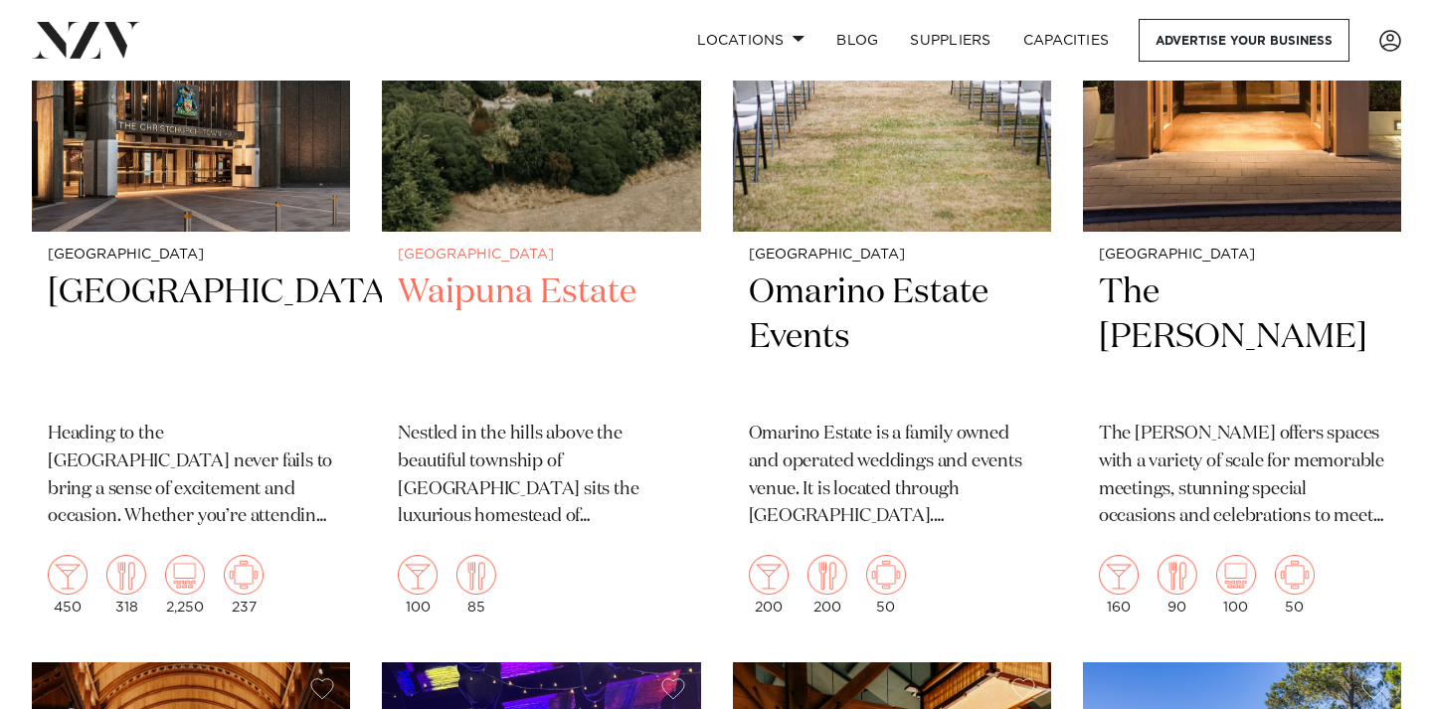
scroll to position [5382, 0]
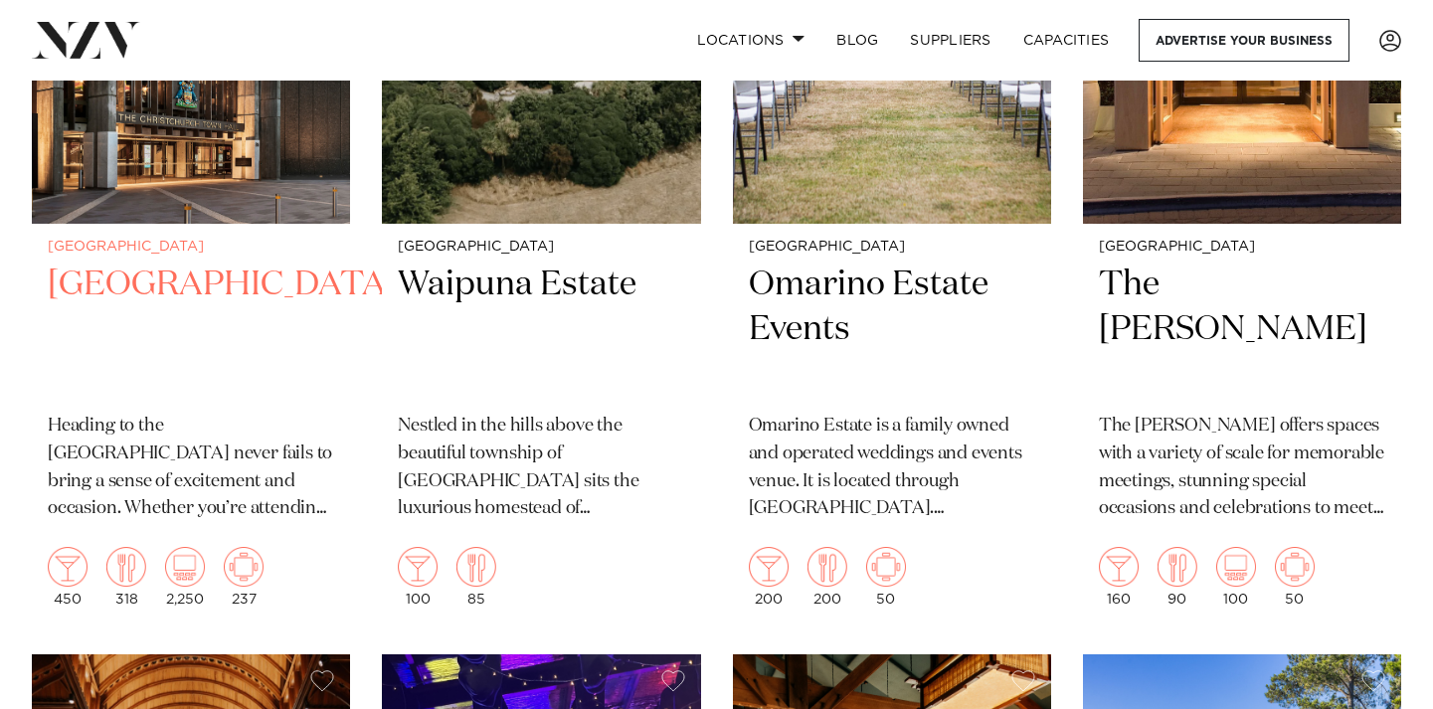
click at [265, 201] on img at bounding box center [191, 9] width 318 height 427
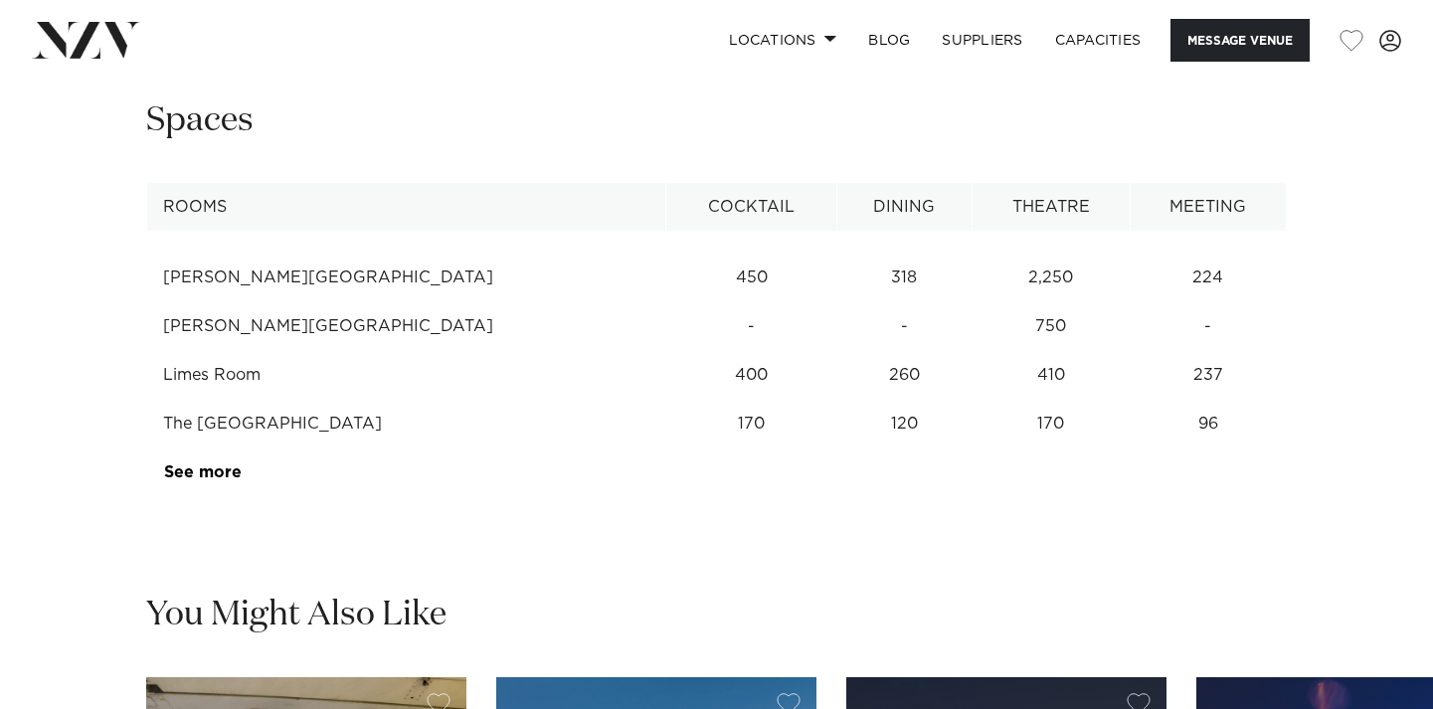
scroll to position [2565, 0]
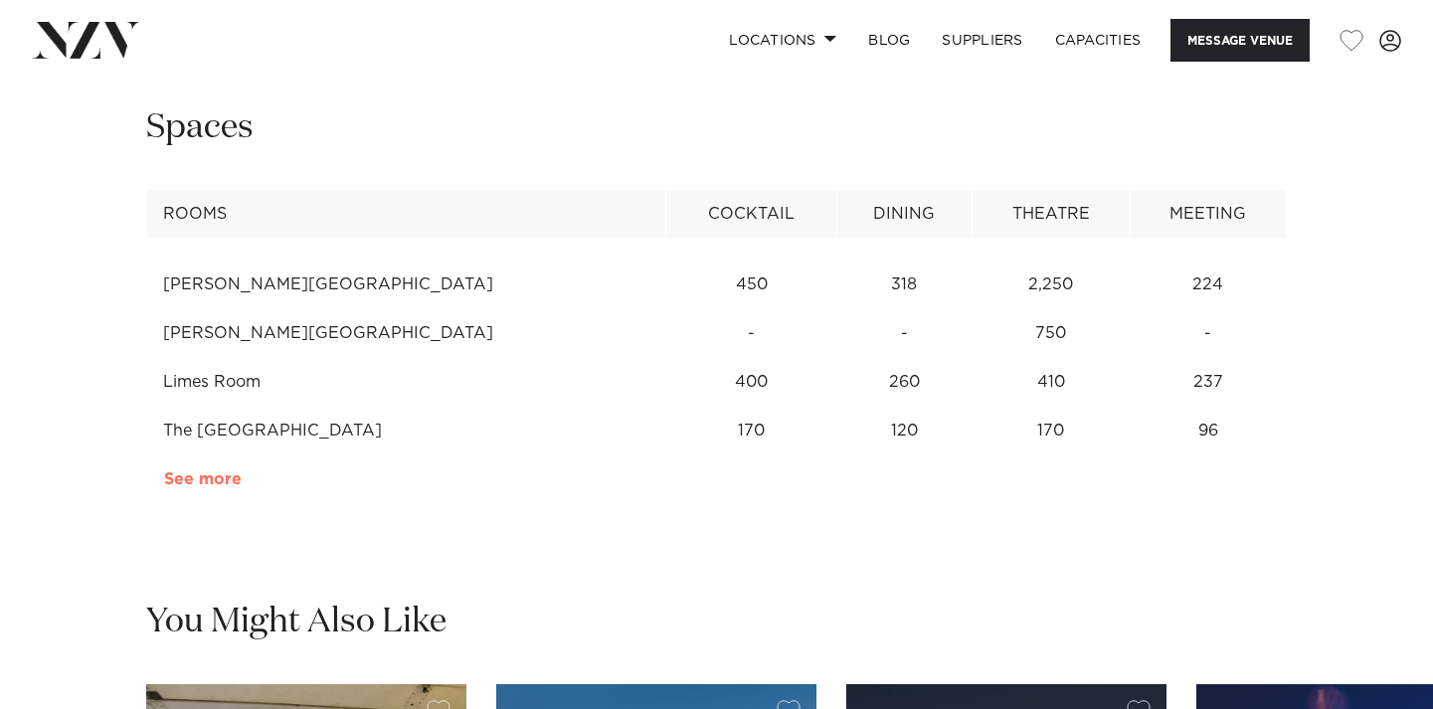
click at [184, 471] on link "See more" at bounding box center [241, 479] width 155 height 16
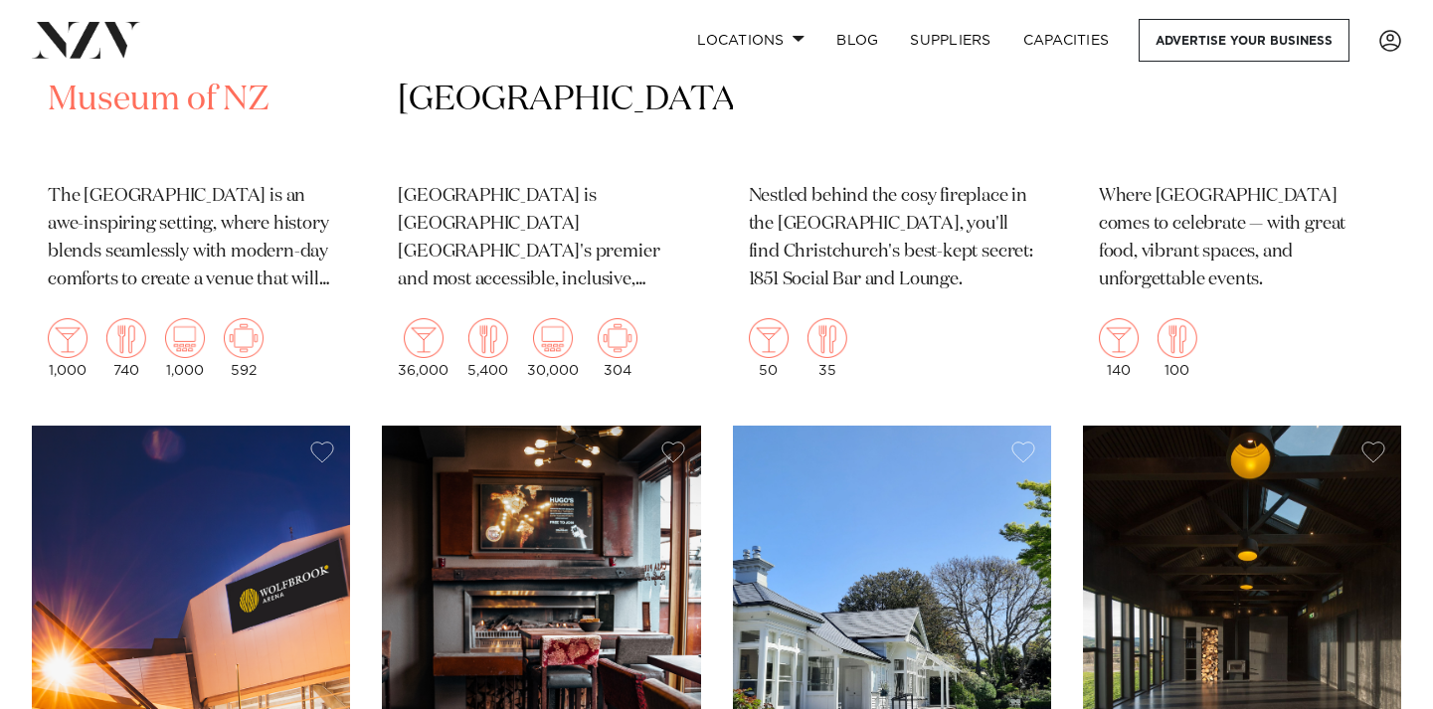
scroll to position [3142, 0]
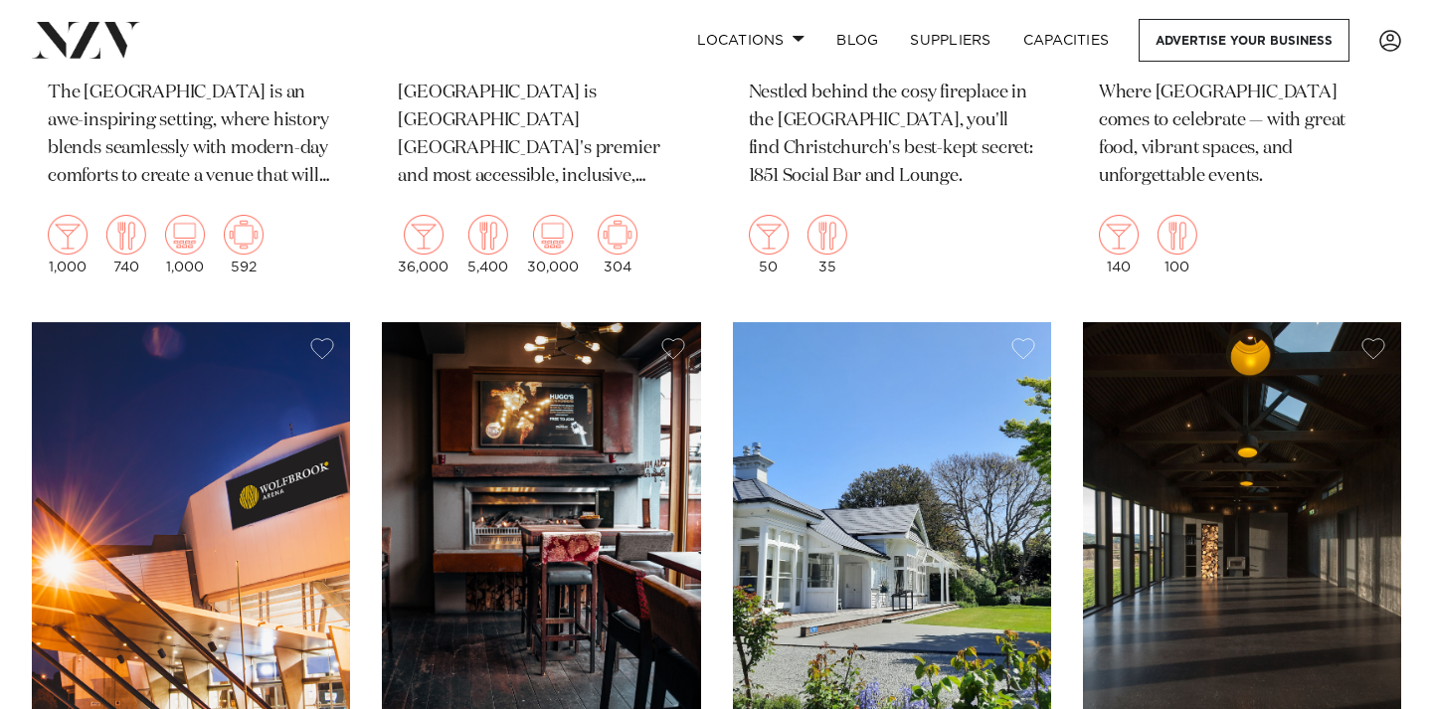
click at [192, 502] on img at bounding box center [191, 535] width 318 height 427
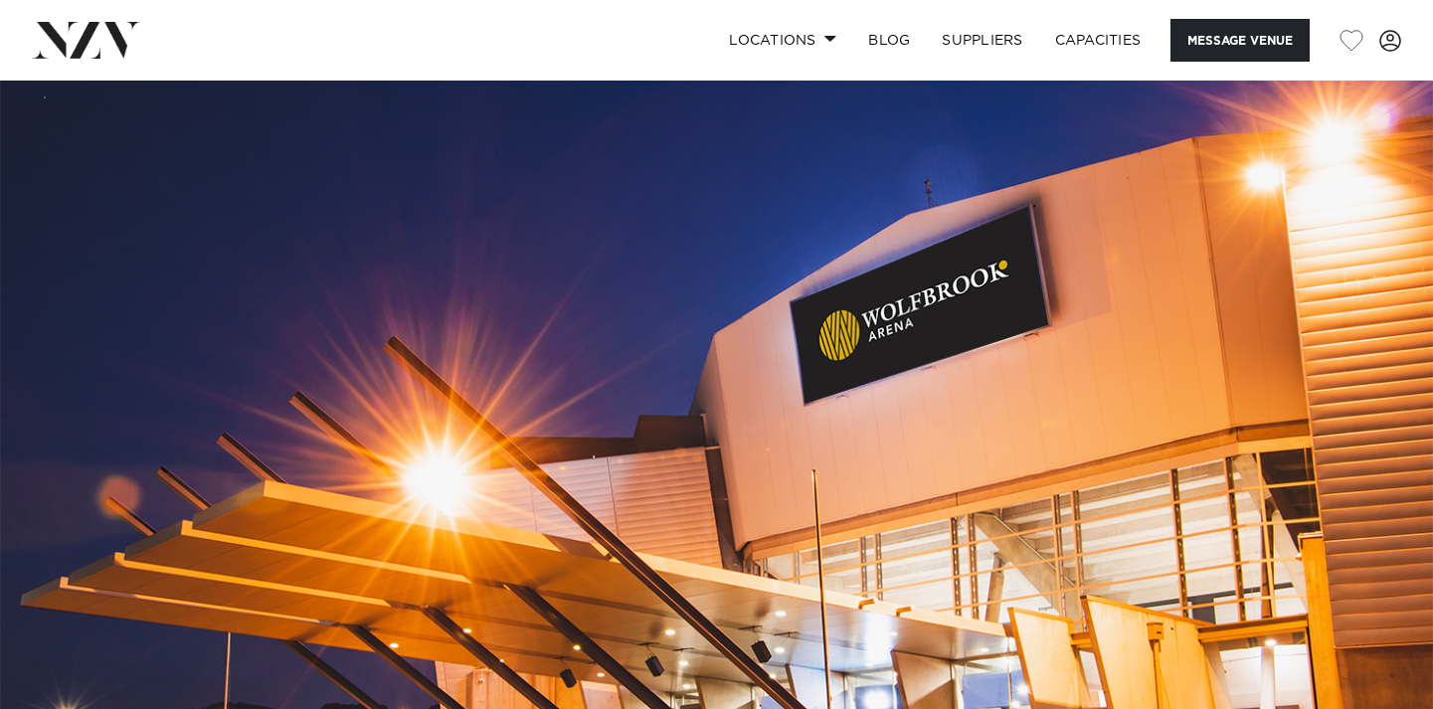
click at [1209, 12] on nav "Locations [GEOGRAPHIC_DATA] [GEOGRAPHIC_DATA] [GEOGRAPHIC_DATA] [GEOGRAPHIC_DAT…" at bounding box center [716, 40] width 1433 height 81
click at [1201, 33] on button "Message Venue" at bounding box center [1239, 40] width 139 height 43
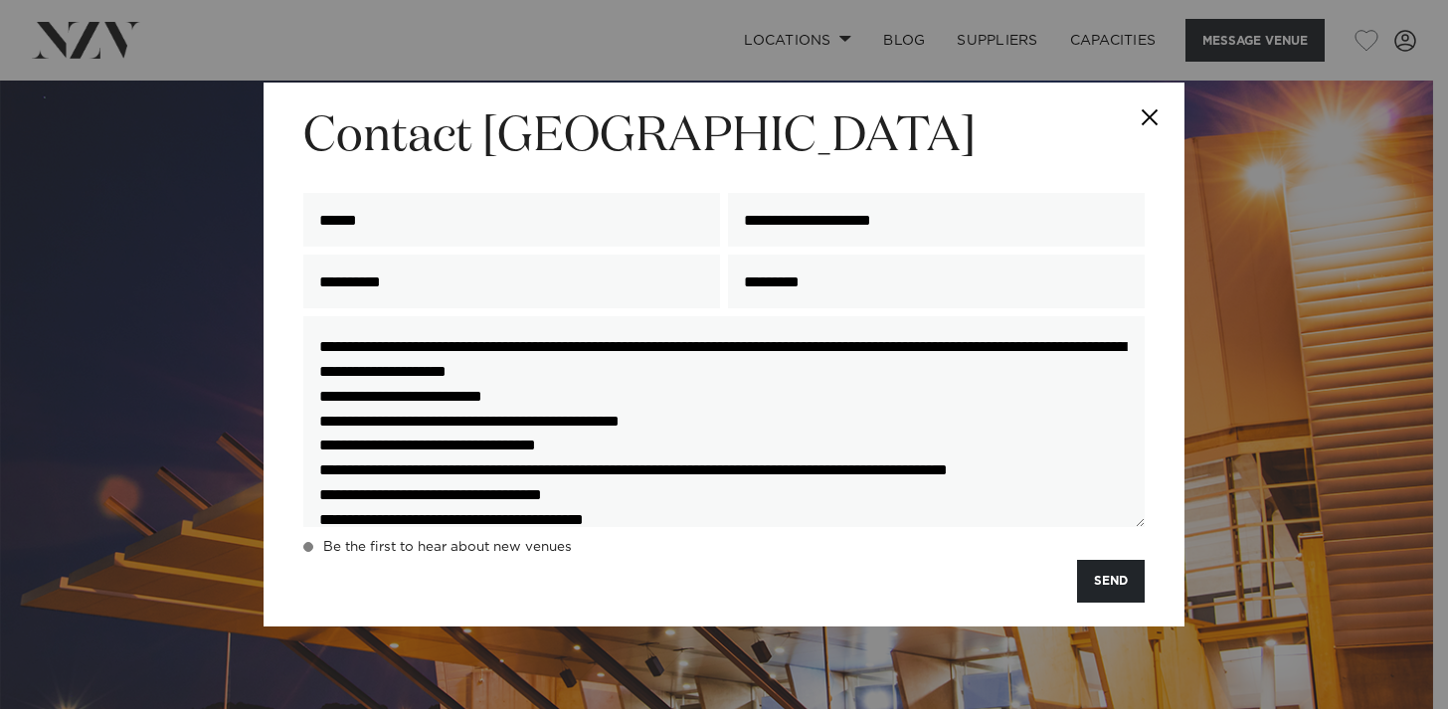
click at [343, 548] on h4 "Be the first to hear about new venues" at bounding box center [447, 547] width 249 height 16
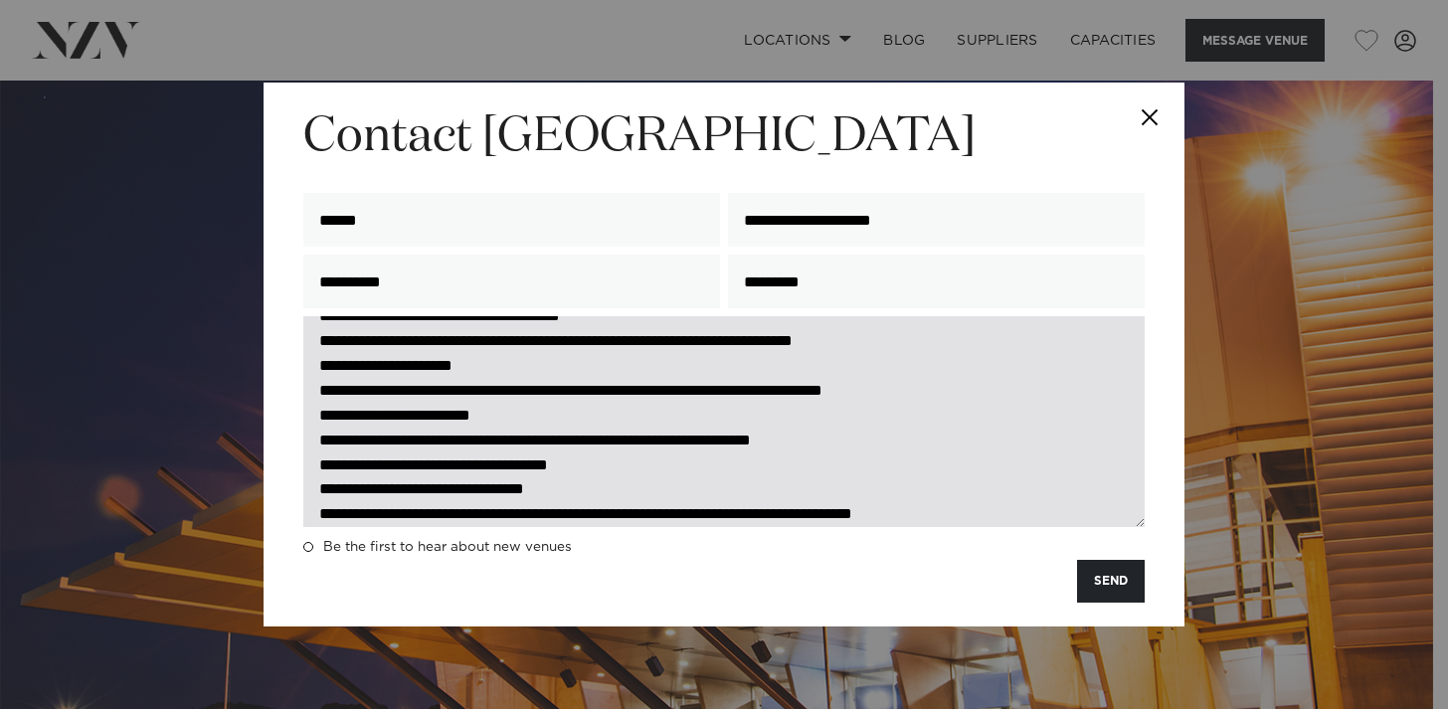
scroll to position [382, 0]
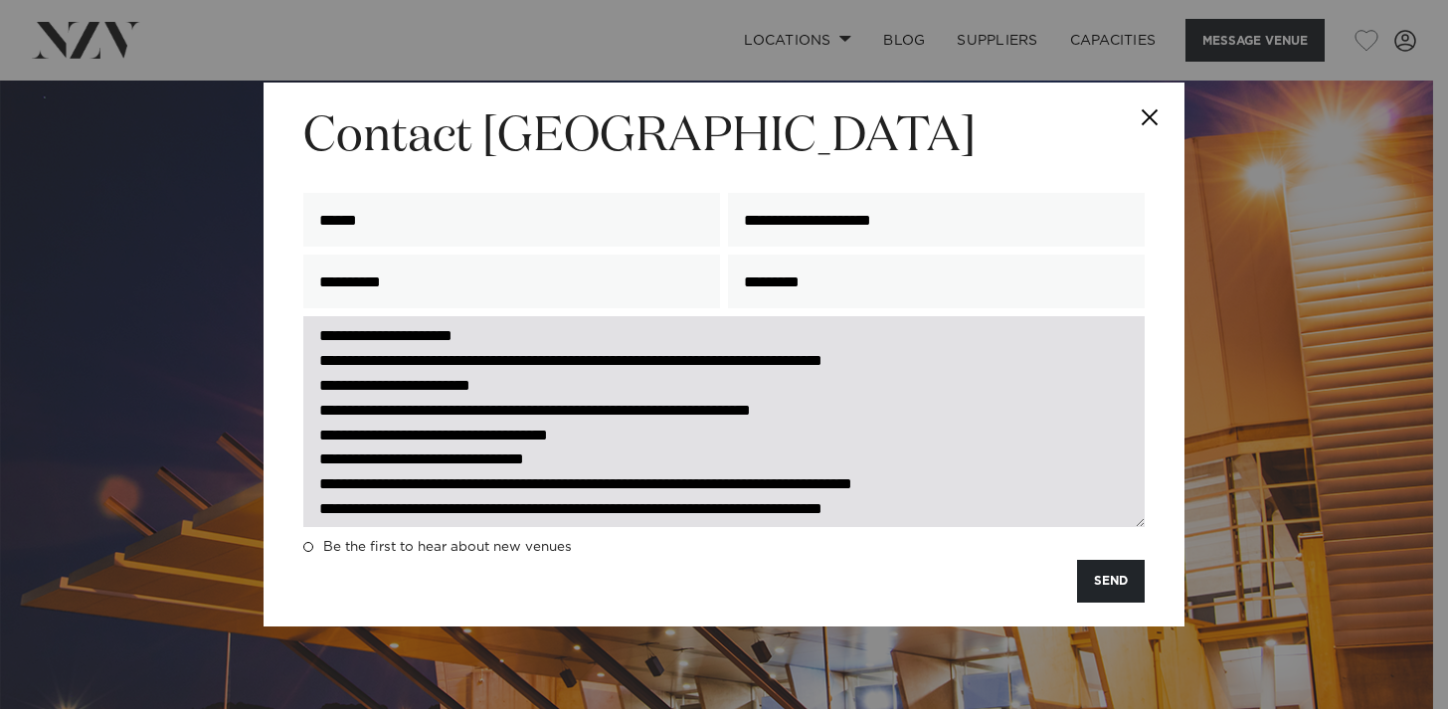
click at [453, 434] on textarea at bounding box center [723, 421] width 841 height 210
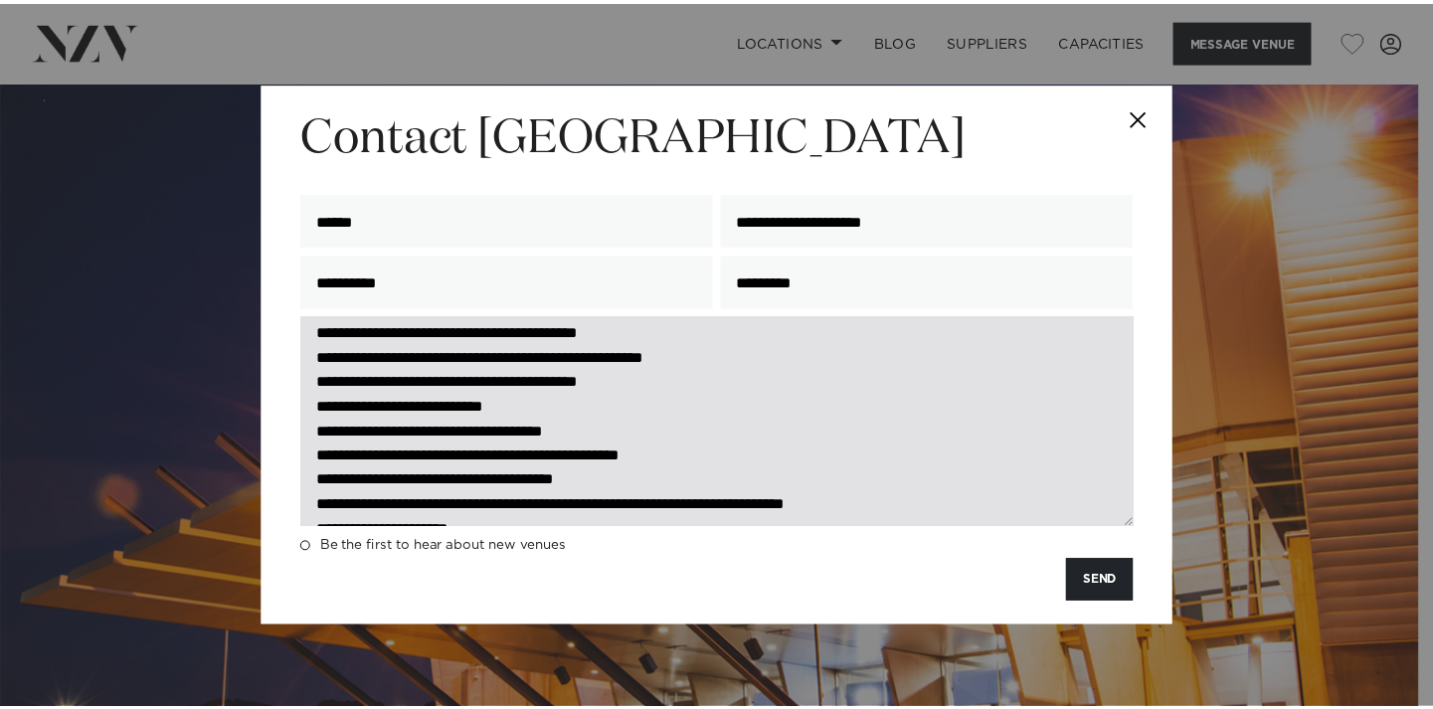
scroll to position [0, 0]
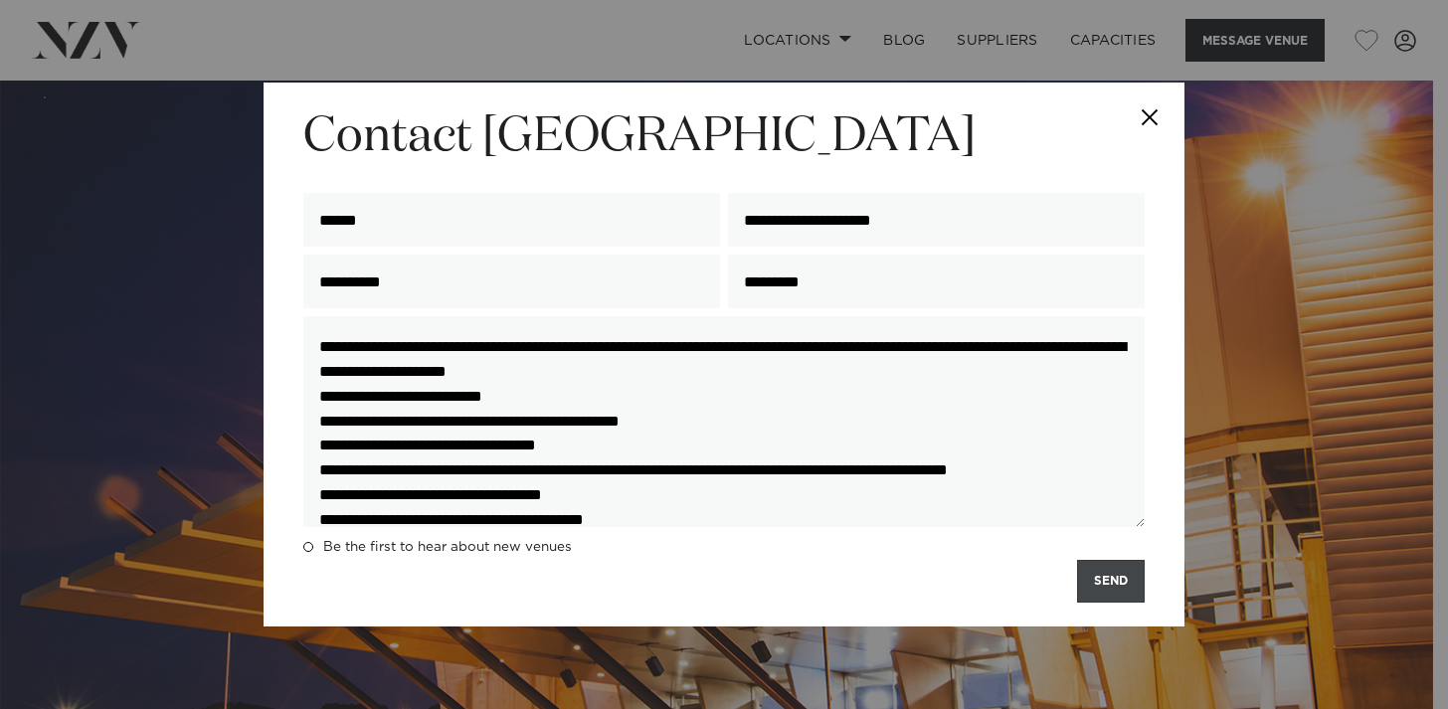
click at [1097, 577] on button "SEND" at bounding box center [1111, 581] width 68 height 43
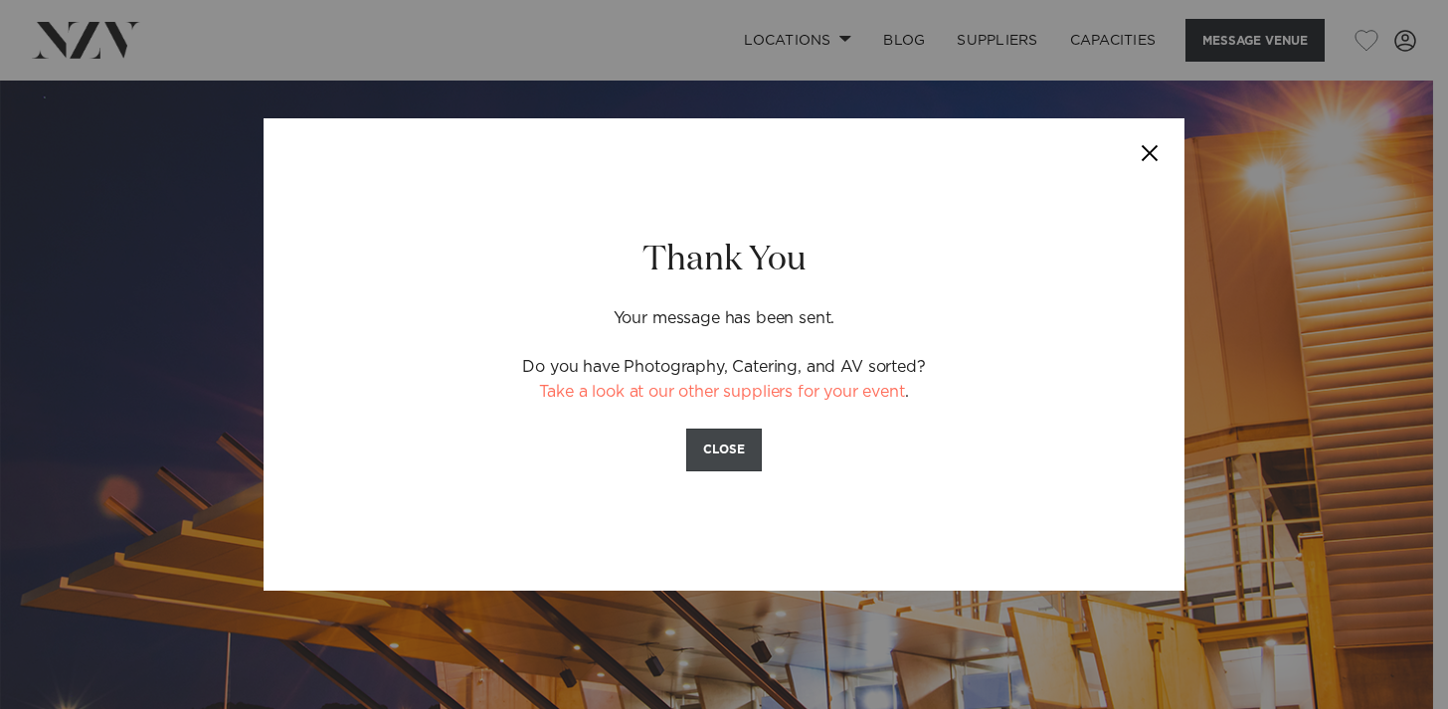
click at [746, 463] on button "CLOSE" at bounding box center [724, 449] width 76 height 43
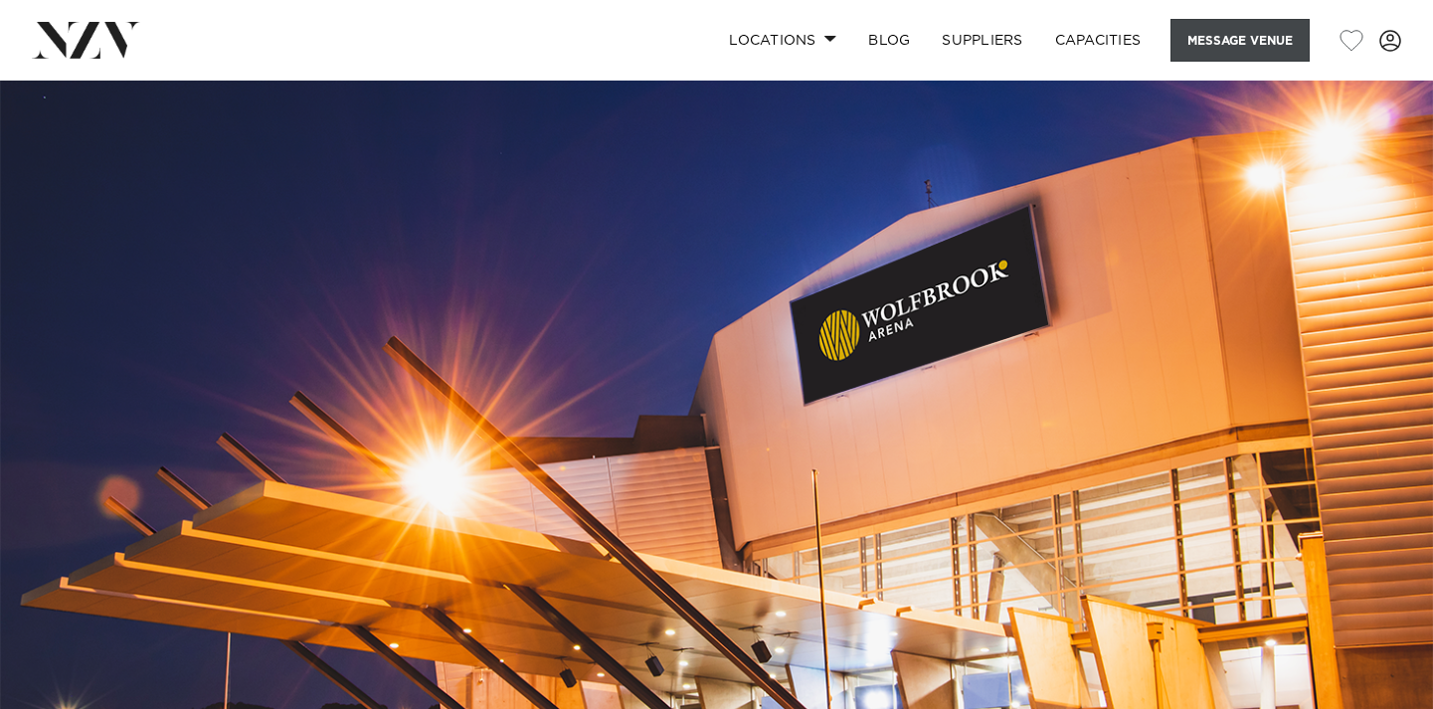
click at [1215, 59] on button "Message Venue" at bounding box center [1239, 40] width 139 height 43
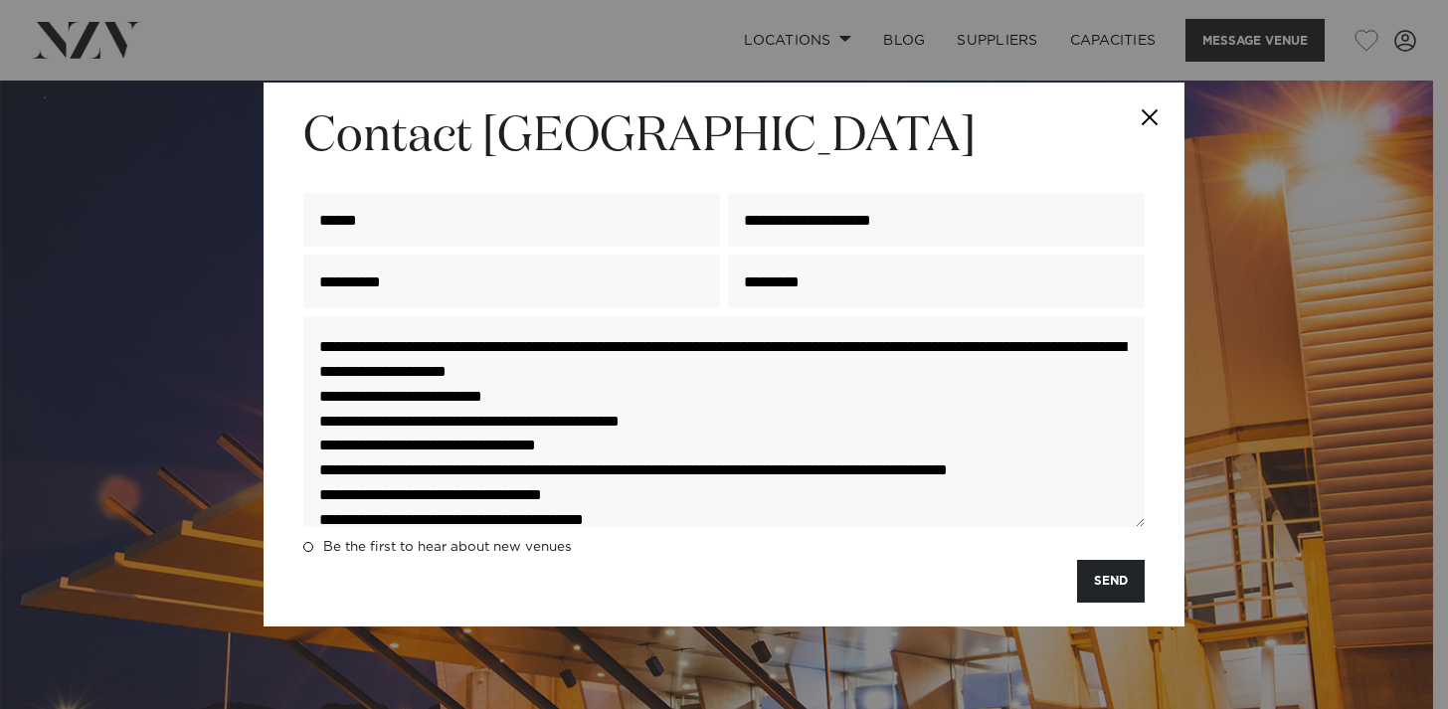
click at [1137, 132] on button "Close" at bounding box center [1149, 118] width 70 height 70
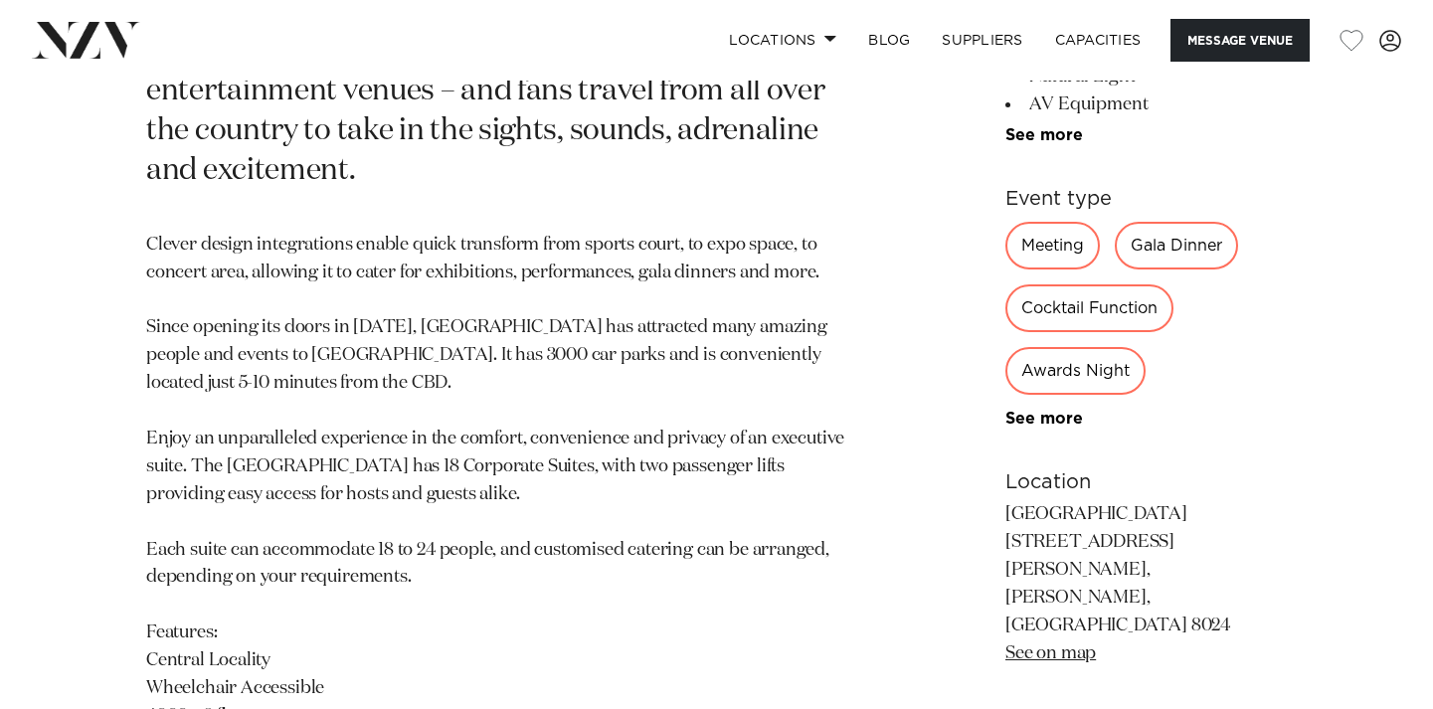
scroll to position [1001, 0]
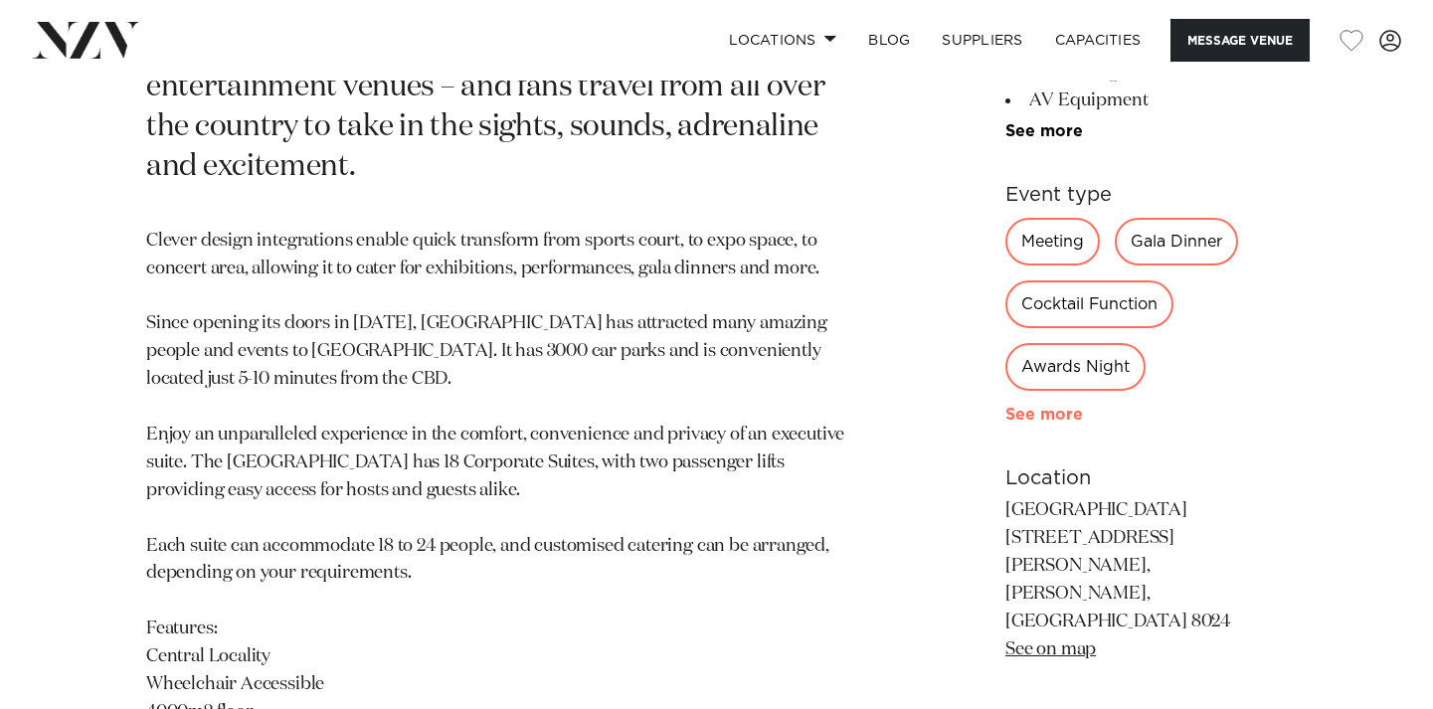
click at [1005, 421] on link "See more" at bounding box center [1082, 415] width 155 height 16
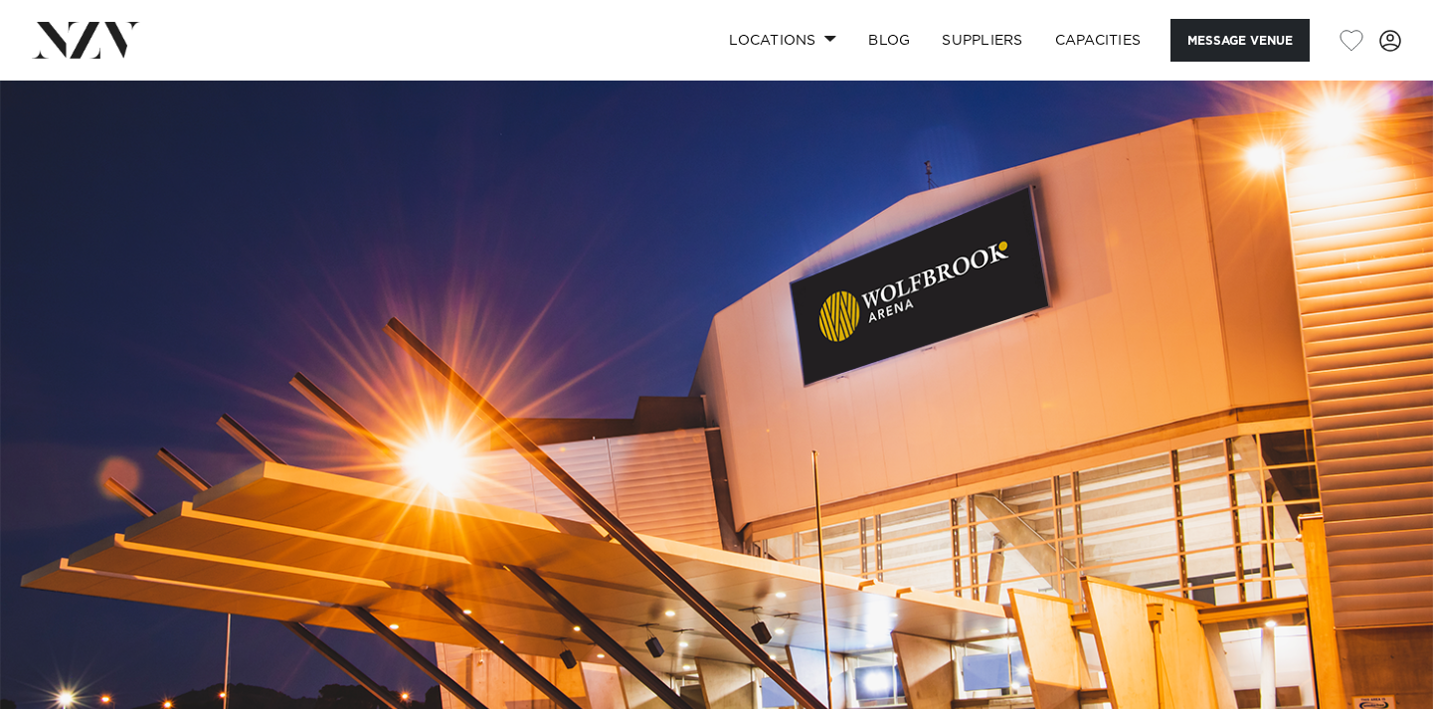
scroll to position [0, 0]
